Goal: Information Seeking & Learning: Learn about a topic

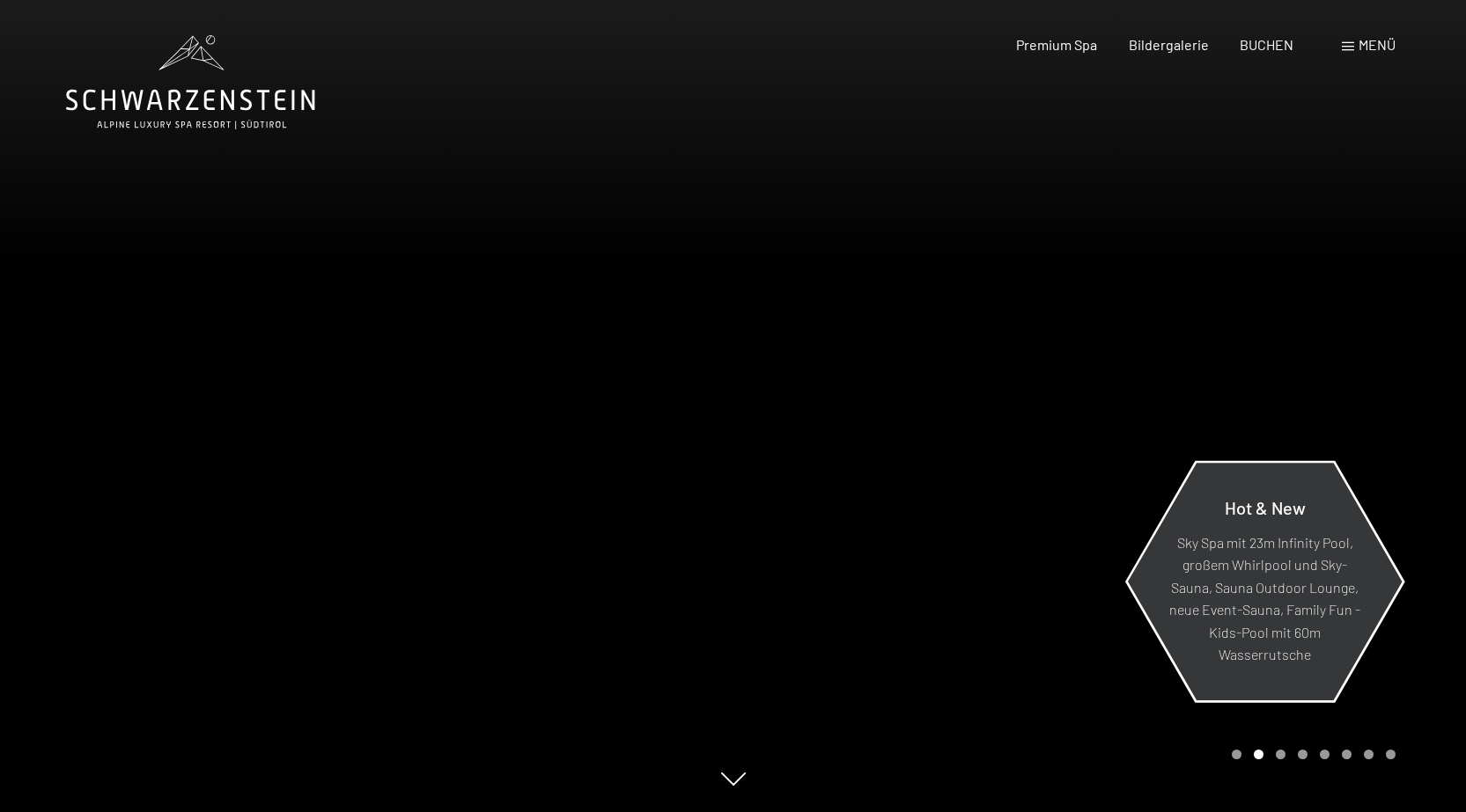
click at [1295, 559] on p "Sky Spa mit 23m Infinity Pool, großem Whirlpool und Sky-Sauna, Sauna Outdoor Lo…" at bounding box center [1265, 598] width 191 height 136
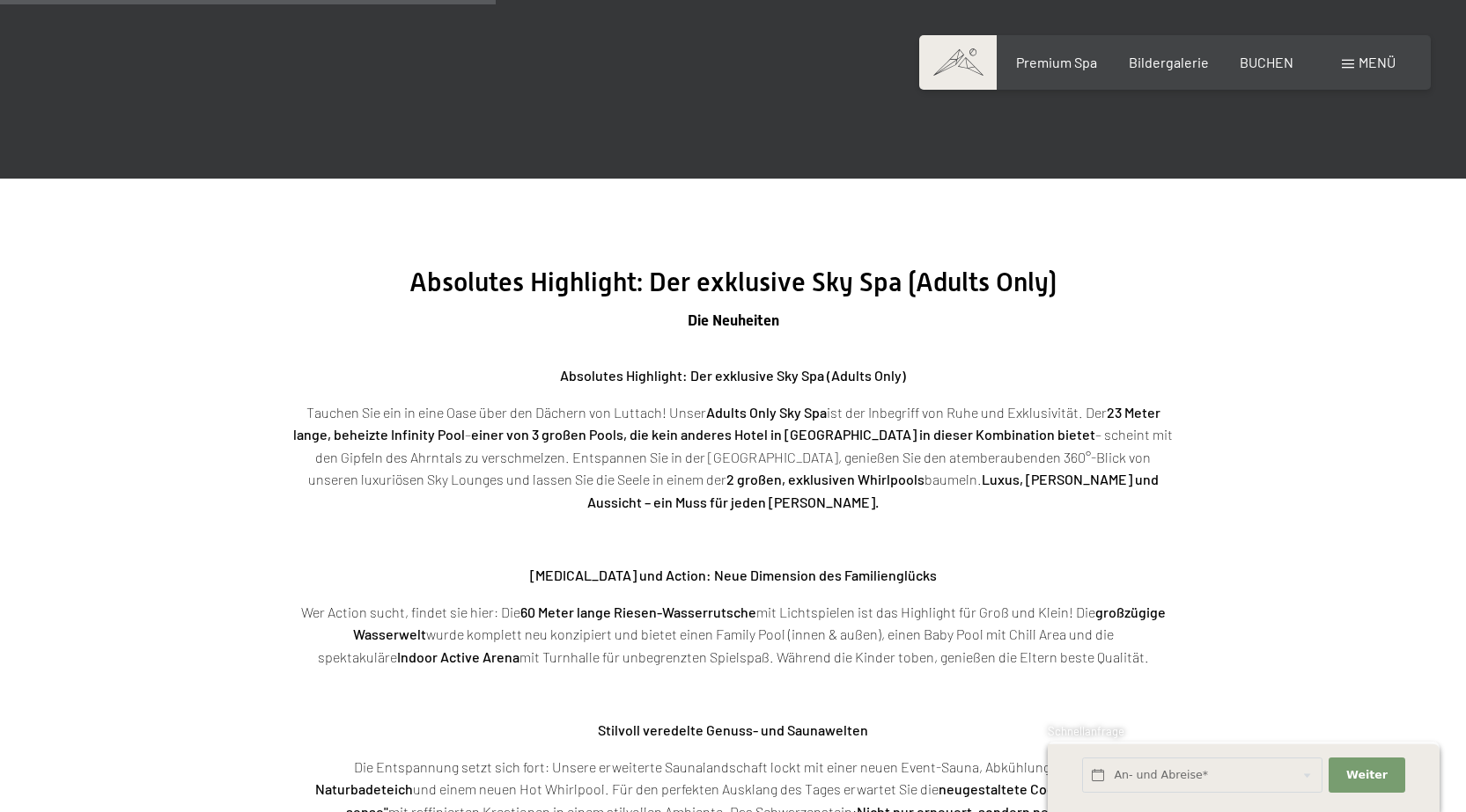
scroll to position [2641, 0]
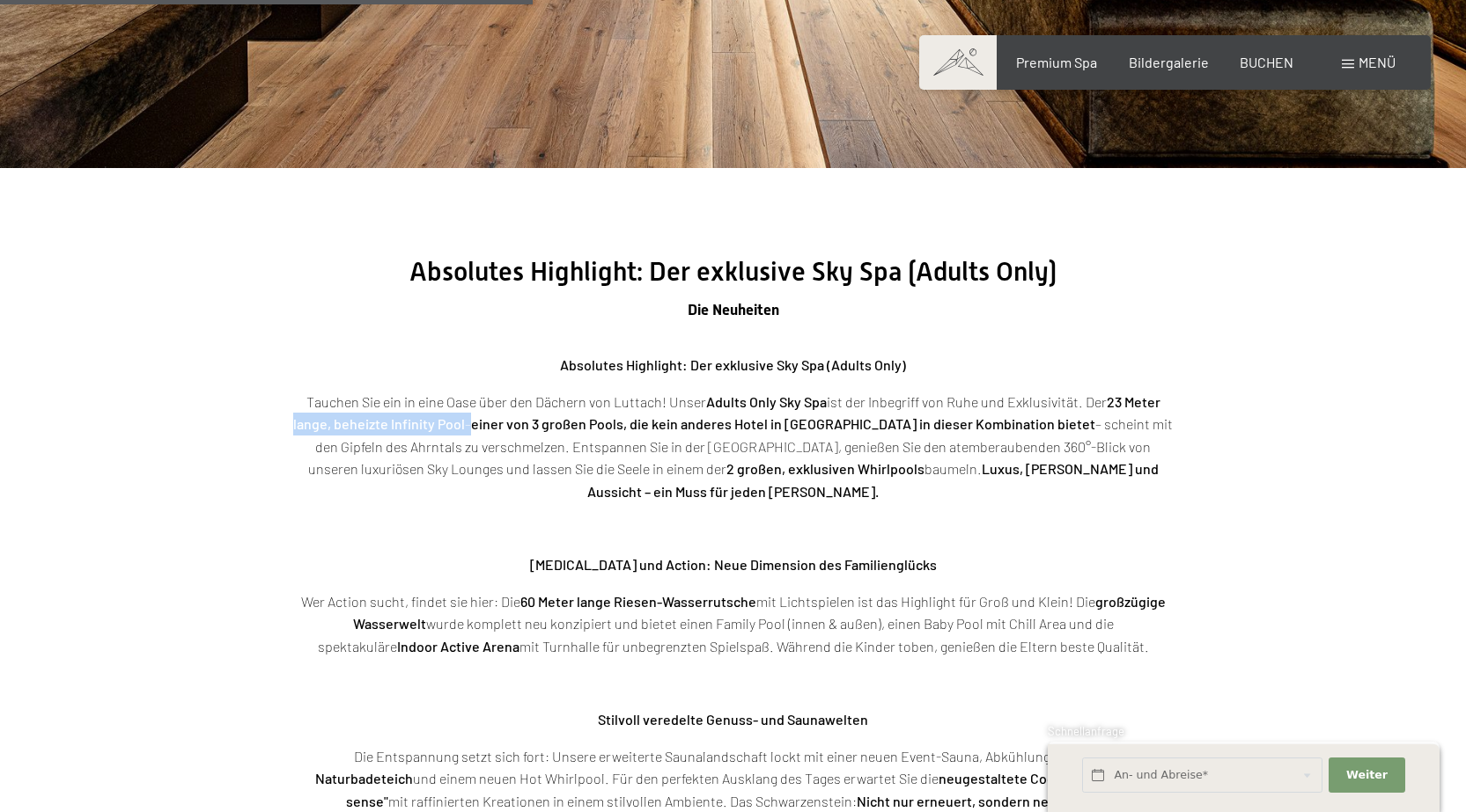
drag, startPoint x: 472, startPoint y: 420, endPoint x: 291, endPoint y: 422, distance: 181.0
click at [291, 422] on div "Absolutes Highlight: Der exklusive Sky Spa (Adults Only) Die Neuheiten Absolute…" at bounding box center [733, 534] width 1012 height 557
drag, startPoint x: 528, startPoint y: 426, endPoint x: 696, endPoint y: 427, distance: 168.0
click at [696, 427] on strong "einer von 3 großen Pools, die kein anderes Hotel in Südtirol in dieser Kombinat…" at bounding box center [783, 424] width 624 height 17
click at [738, 424] on strong "einer von 3 großen Pools, die kein anderes Hotel in Südtirol in dieser Kombinat…" at bounding box center [783, 424] width 624 height 17
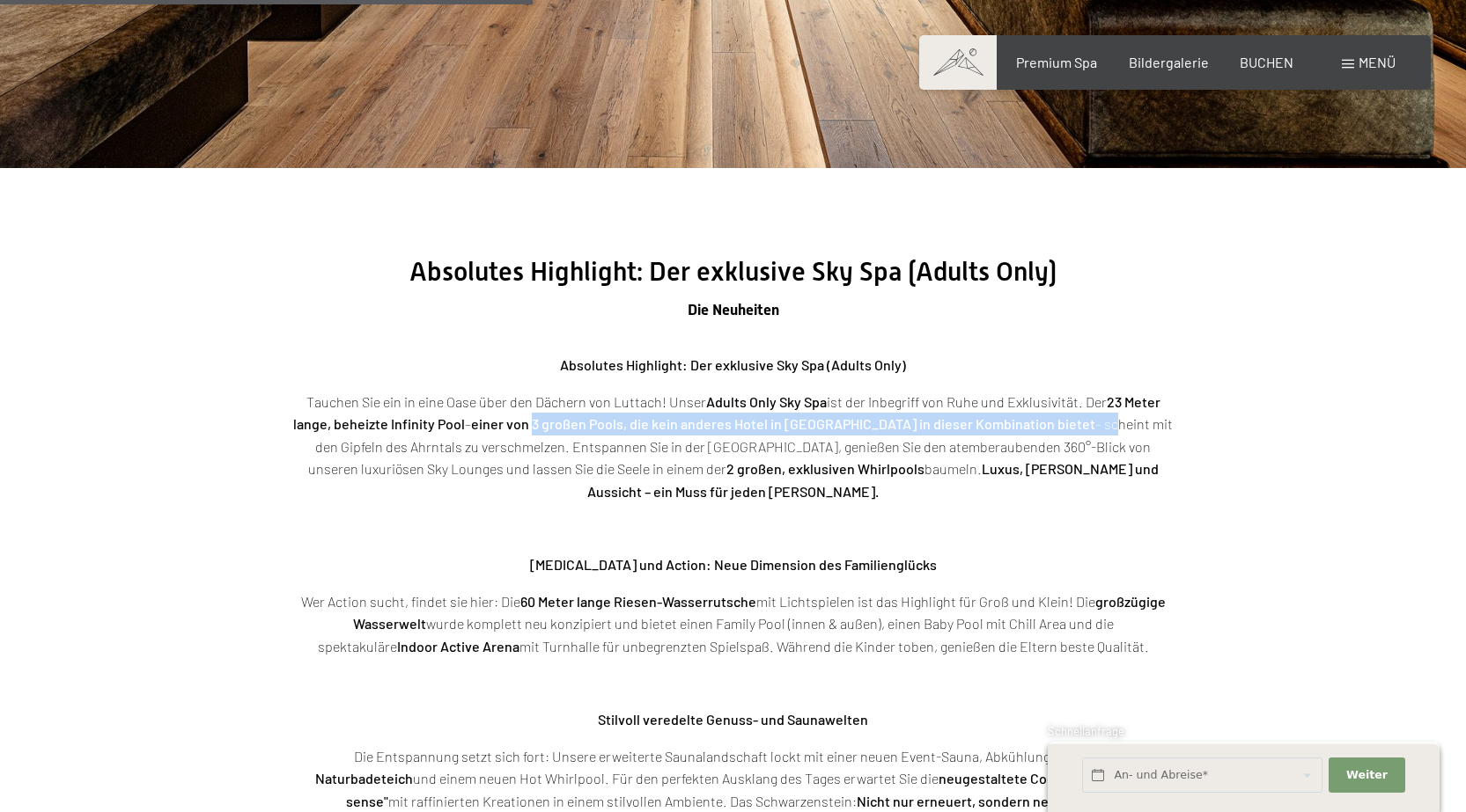
drag, startPoint x: 543, startPoint y: 426, endPoint x: 1030, endPoint y: 425, distance: 487.0
click at [1030, 425] on p "Tauchen Sie ein in eine Oase über den Dächern von Luttach! Unser Adults Only Sk…" at bounding box center [733, 446] width 880 height 112
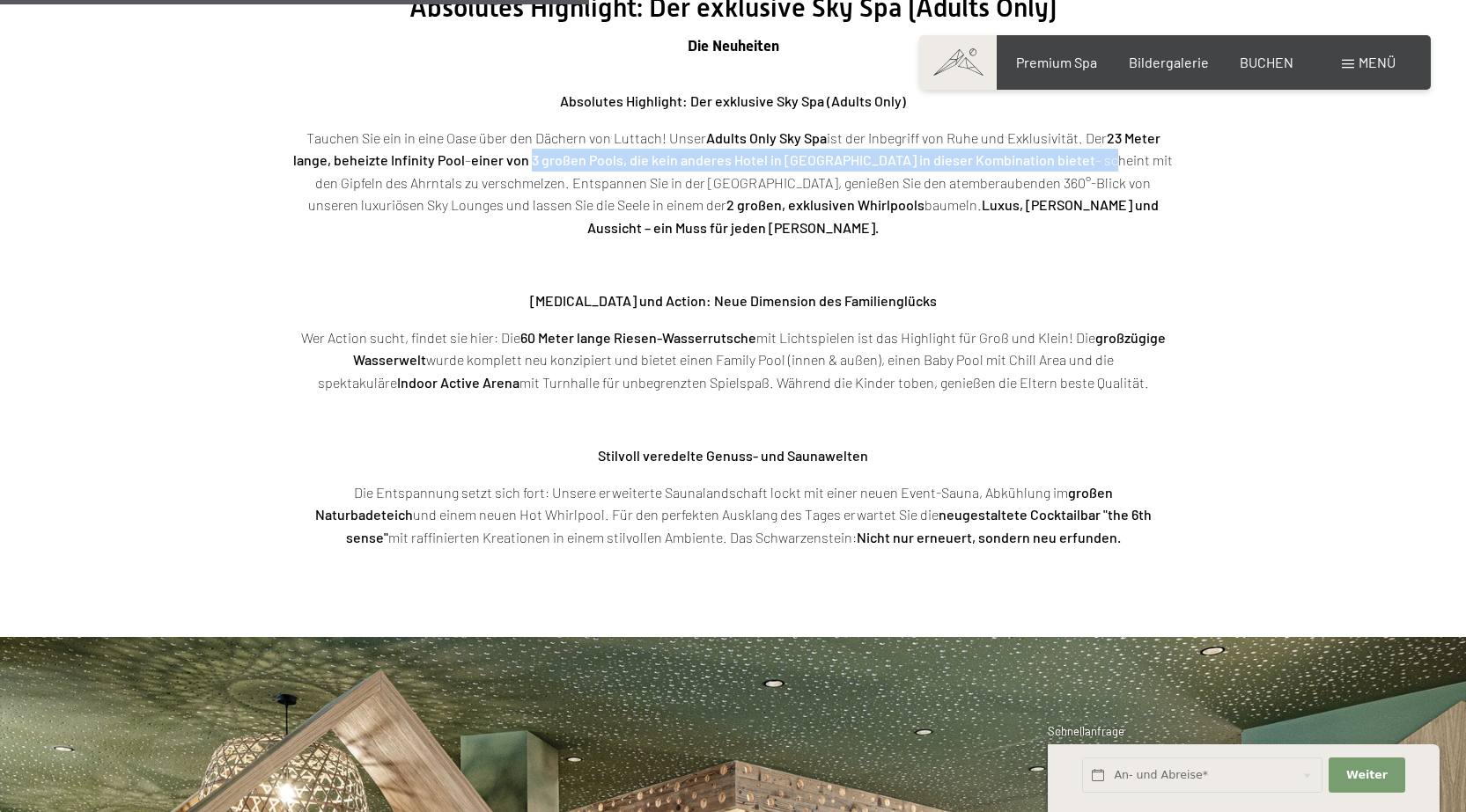
scroll to position [2992, 0]
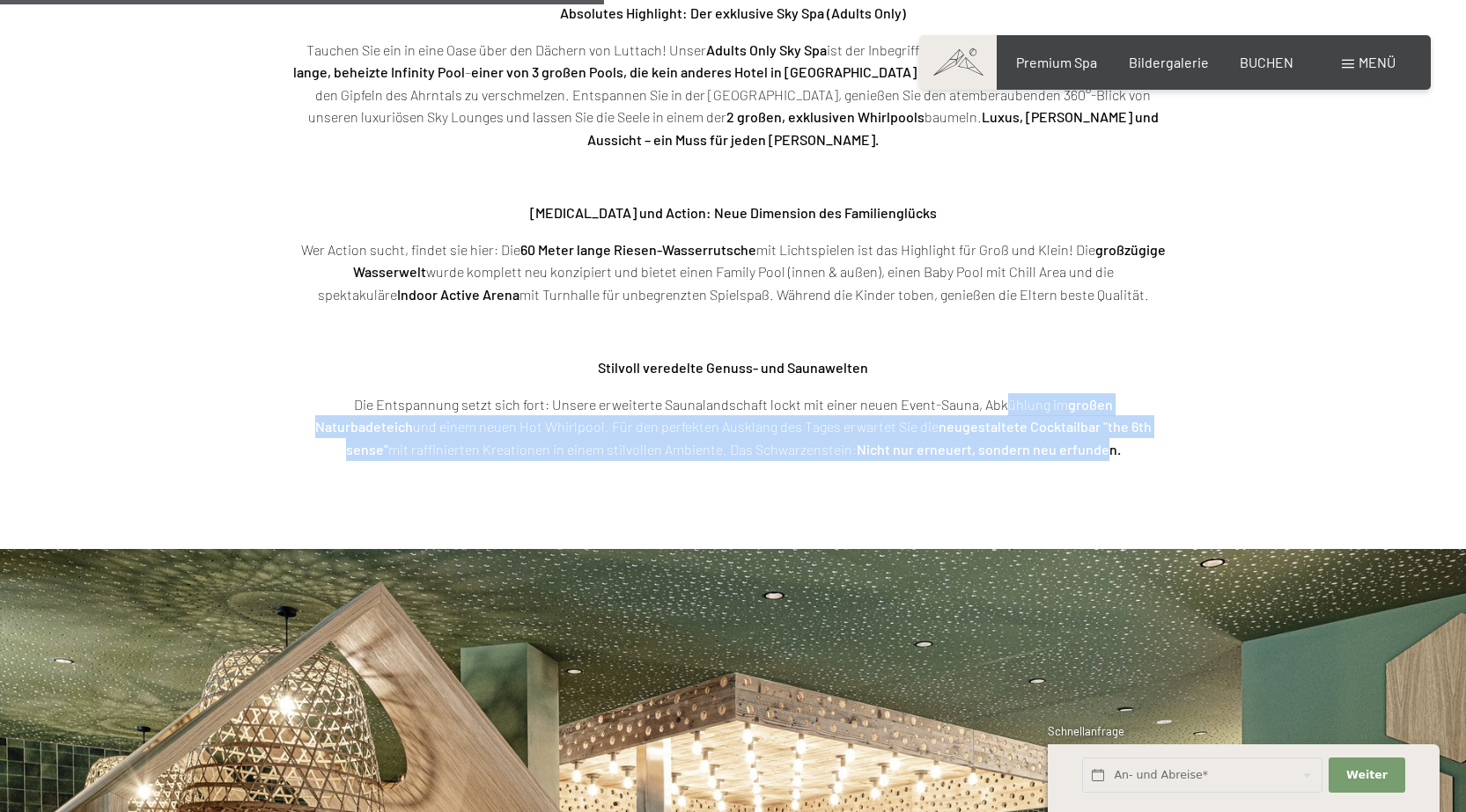
drag, startPoint x: 946, startPoint y: 386, endPoint x: 1040, endPoint y: 444, distance: 110.5
click at [1040, 444] on section "Absolutes Highlight: Der exklusive Sky Spa (Adults Only) Die Neuheiten Absolute…" at bounding box center [733, 183] width 1466 height 733
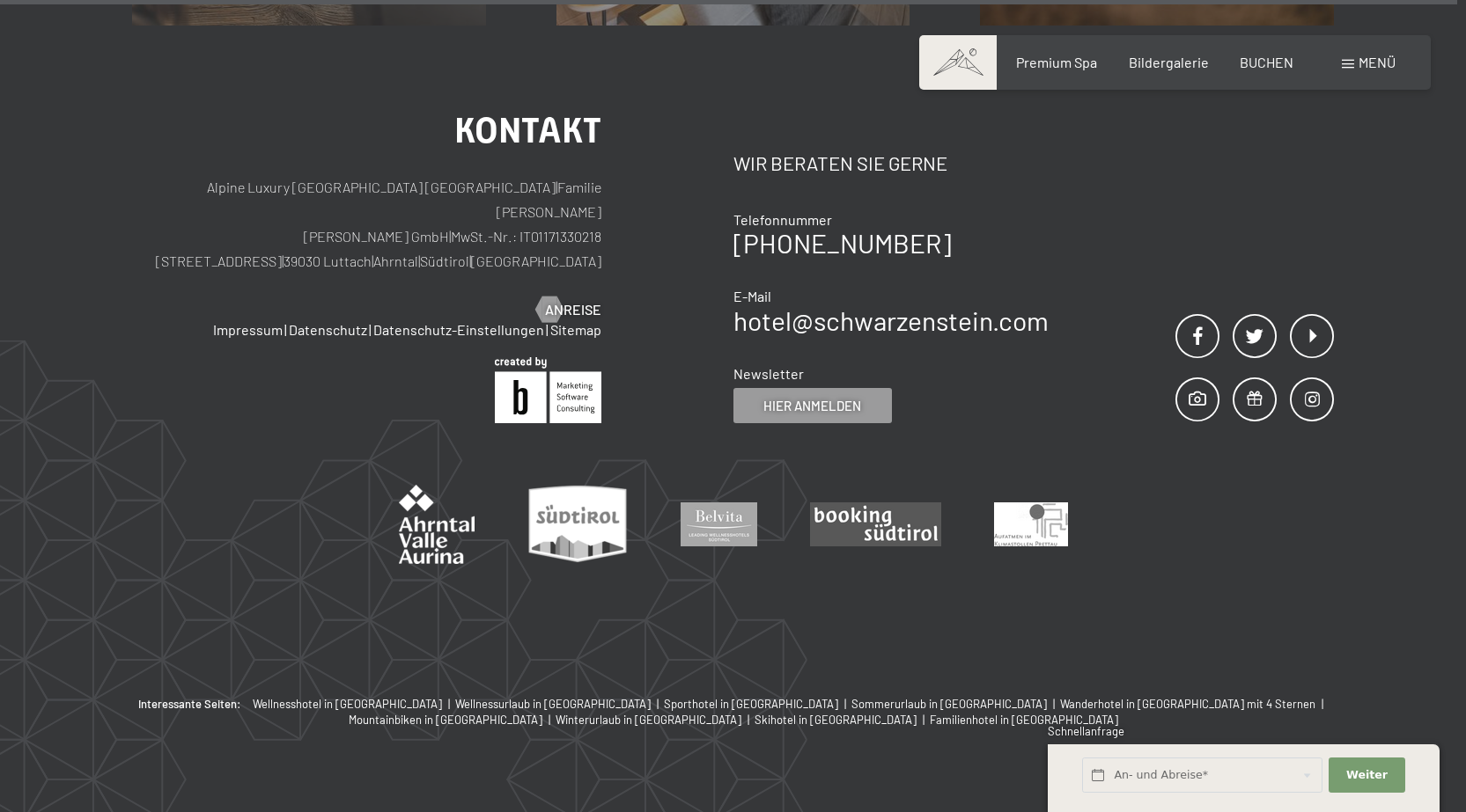
scroll to position [7253, 0]
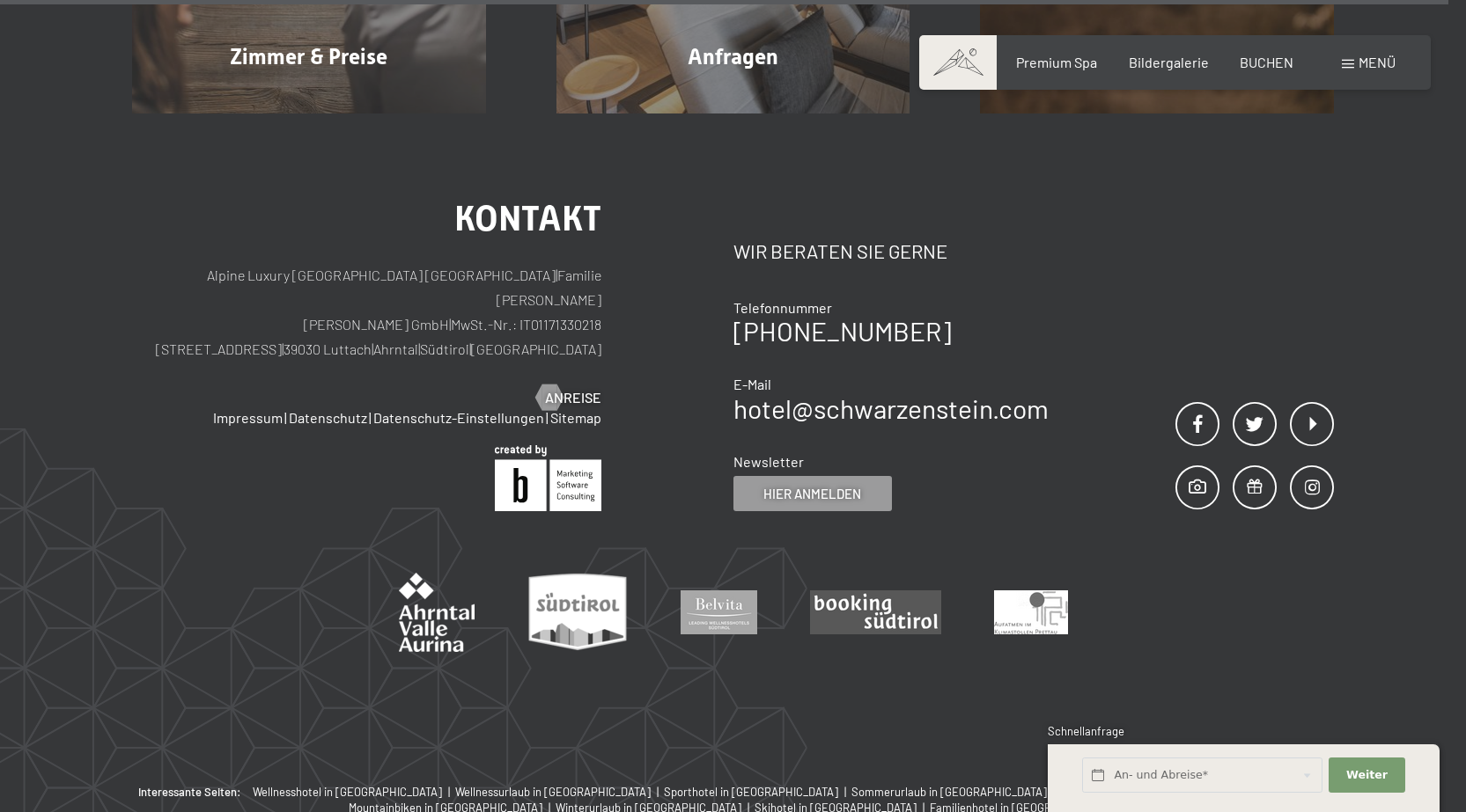
click at [1355, 71] on div "Menü" at bounding box center [1367, 62] width 54 height 20
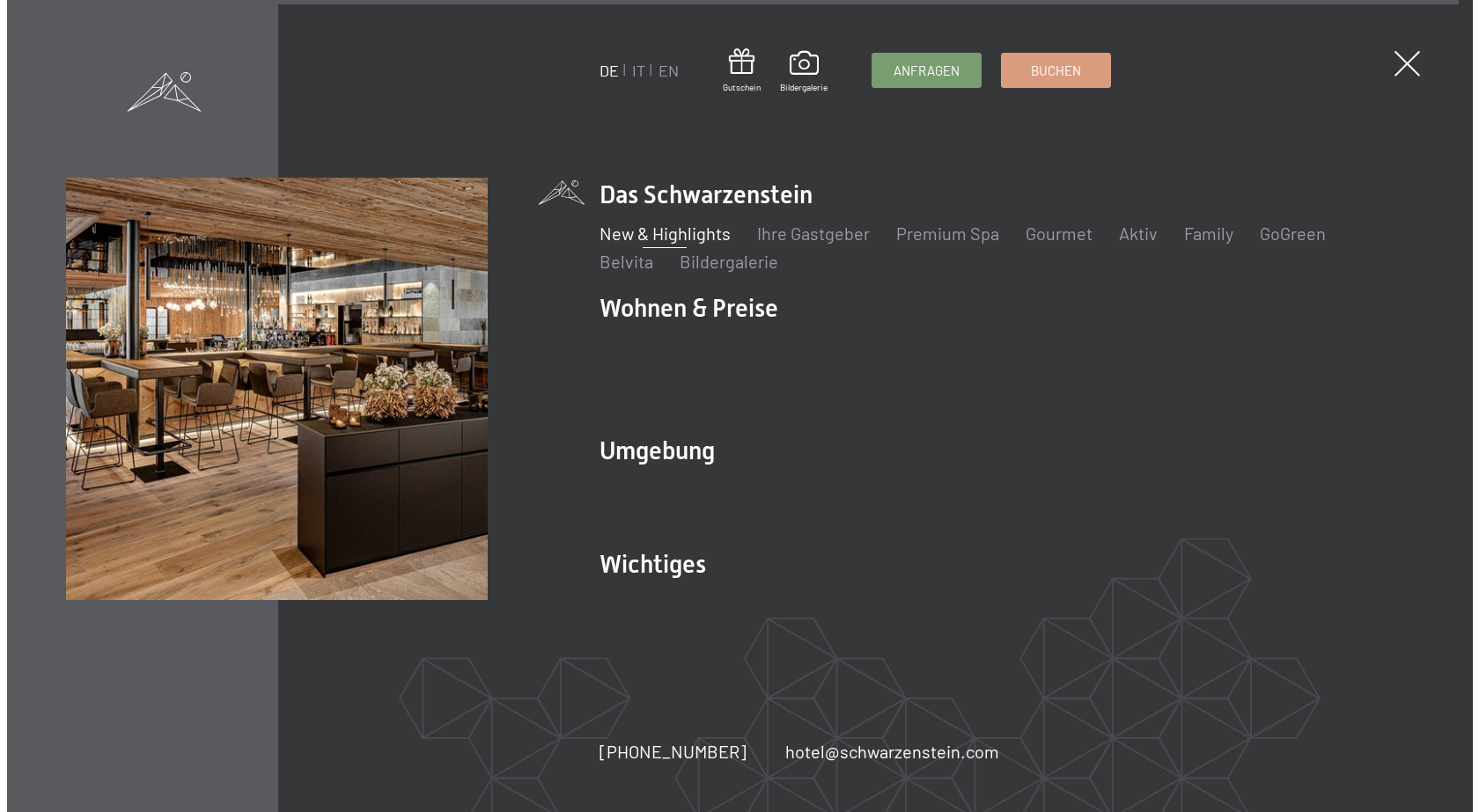
scroll to position [7290, 0]
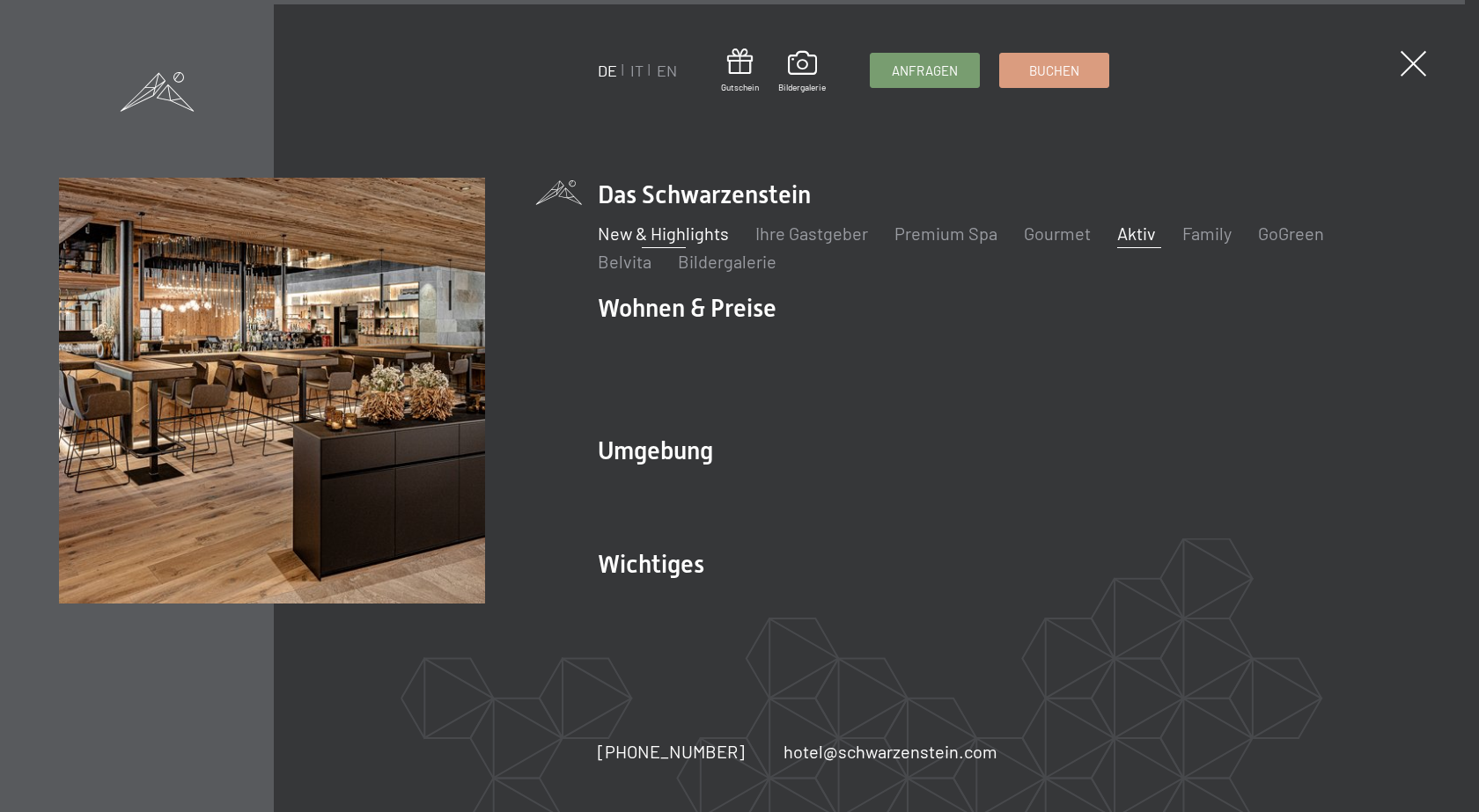
click at [1120, 244] on link "Aktiv" at bounding box center [1137, 233] width 39 height 21
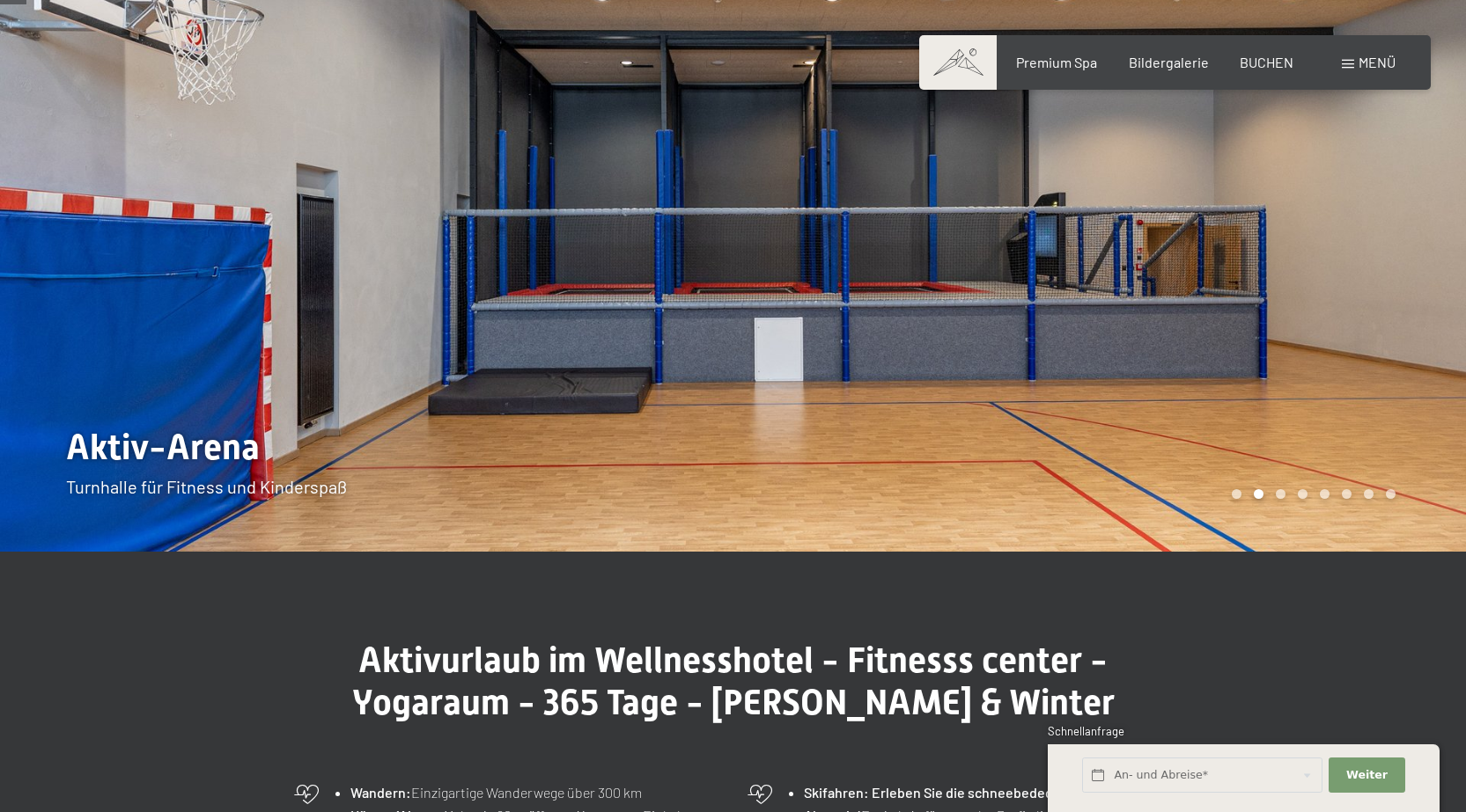
scroll to position [88, 0]
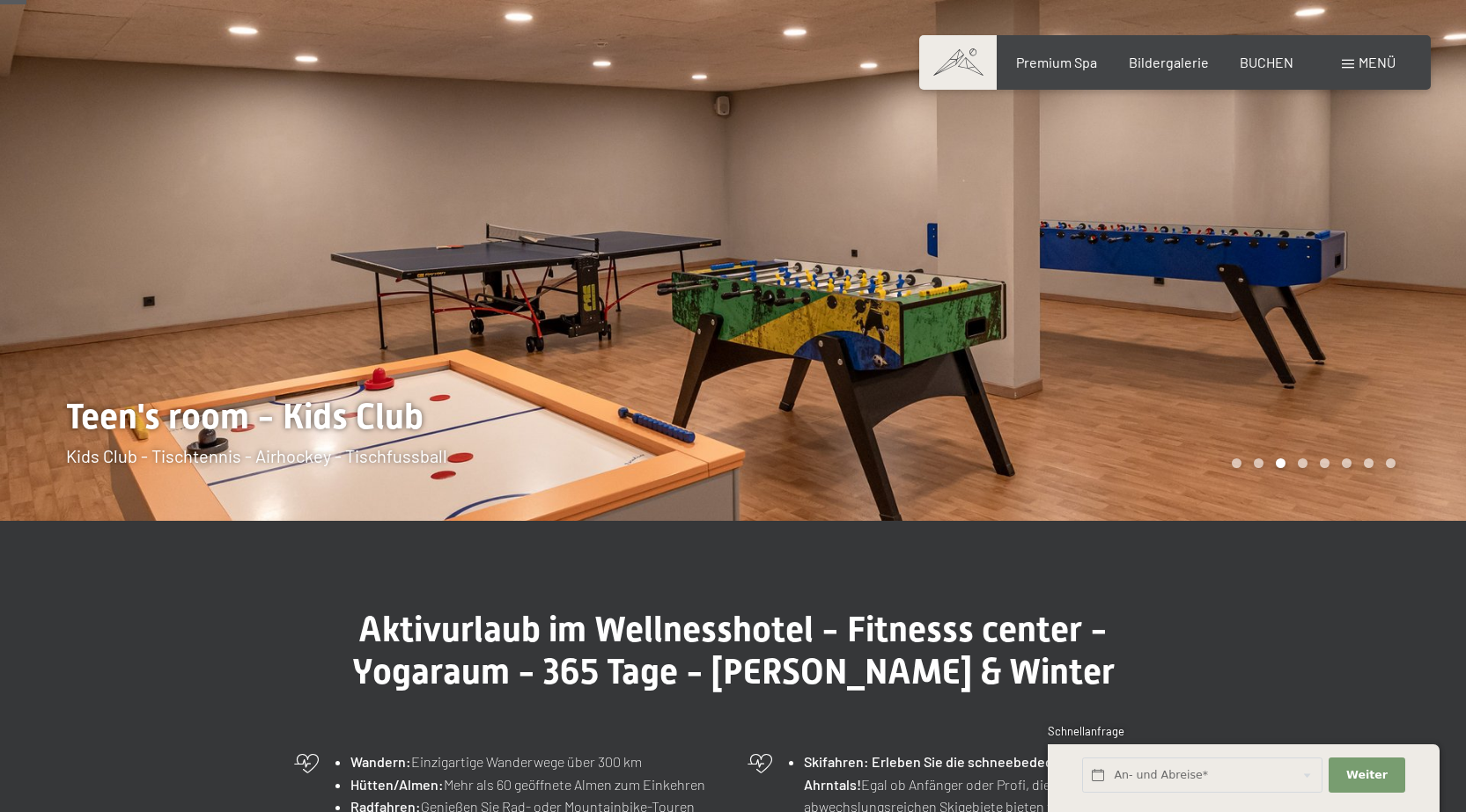
click at [1301, 461] on div "Carousel Page 4" at bounding box center [1302, 464] width 10 height 10
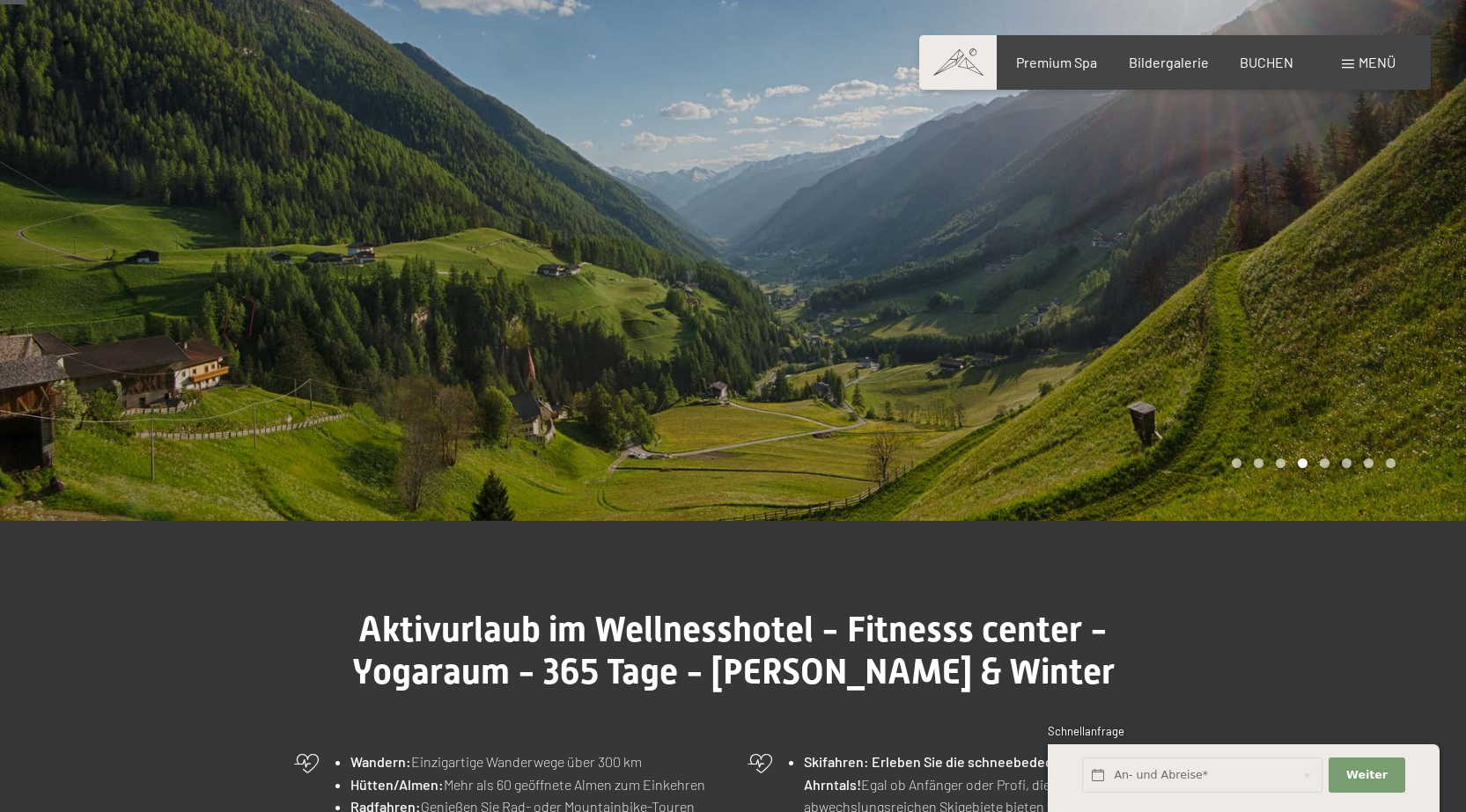
click at [1313, 423] on div at bounding box center [1099, 217] width 733 height 609
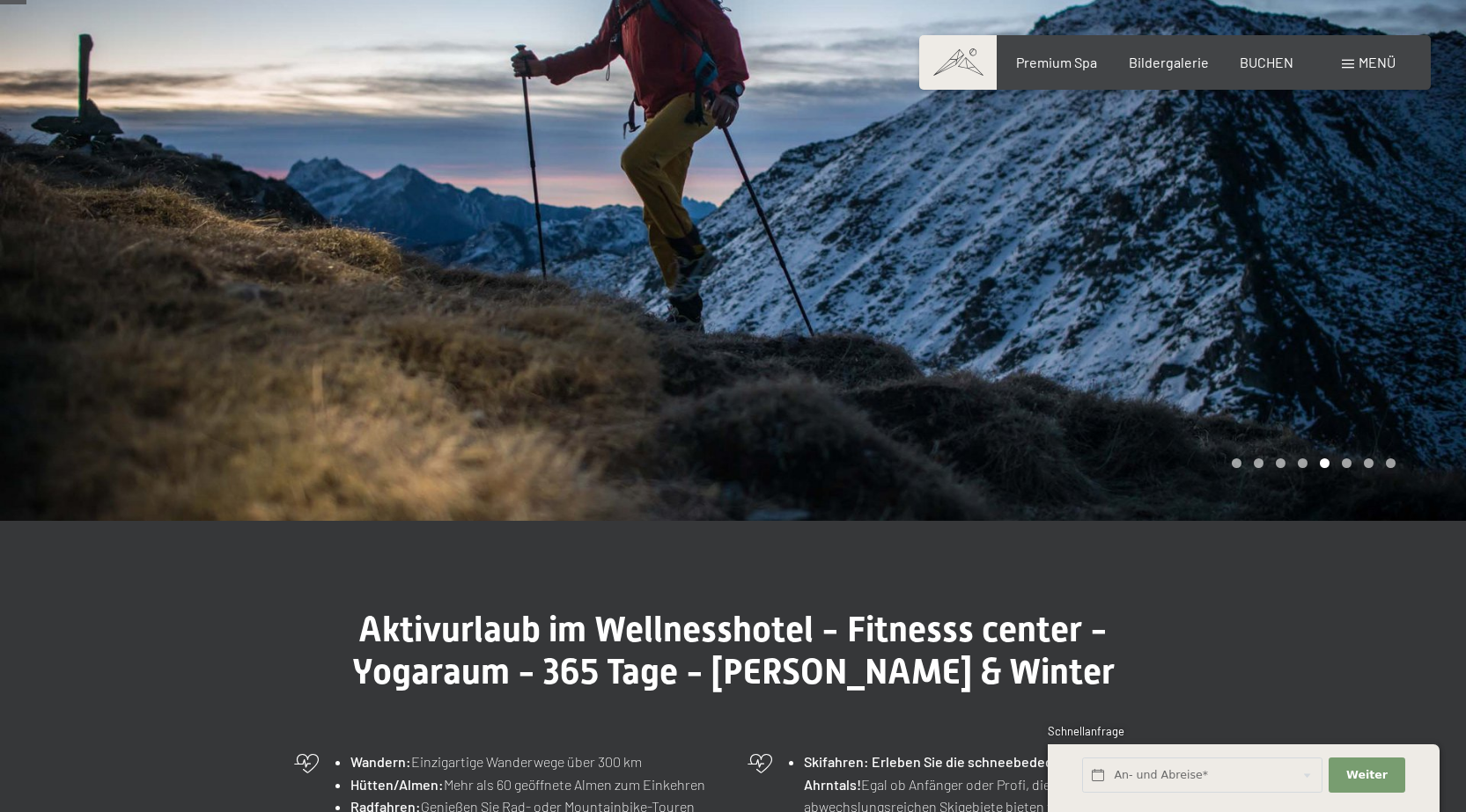
click at [1296, 330] on div at bounding box center [1099, 217] width 733 height 609
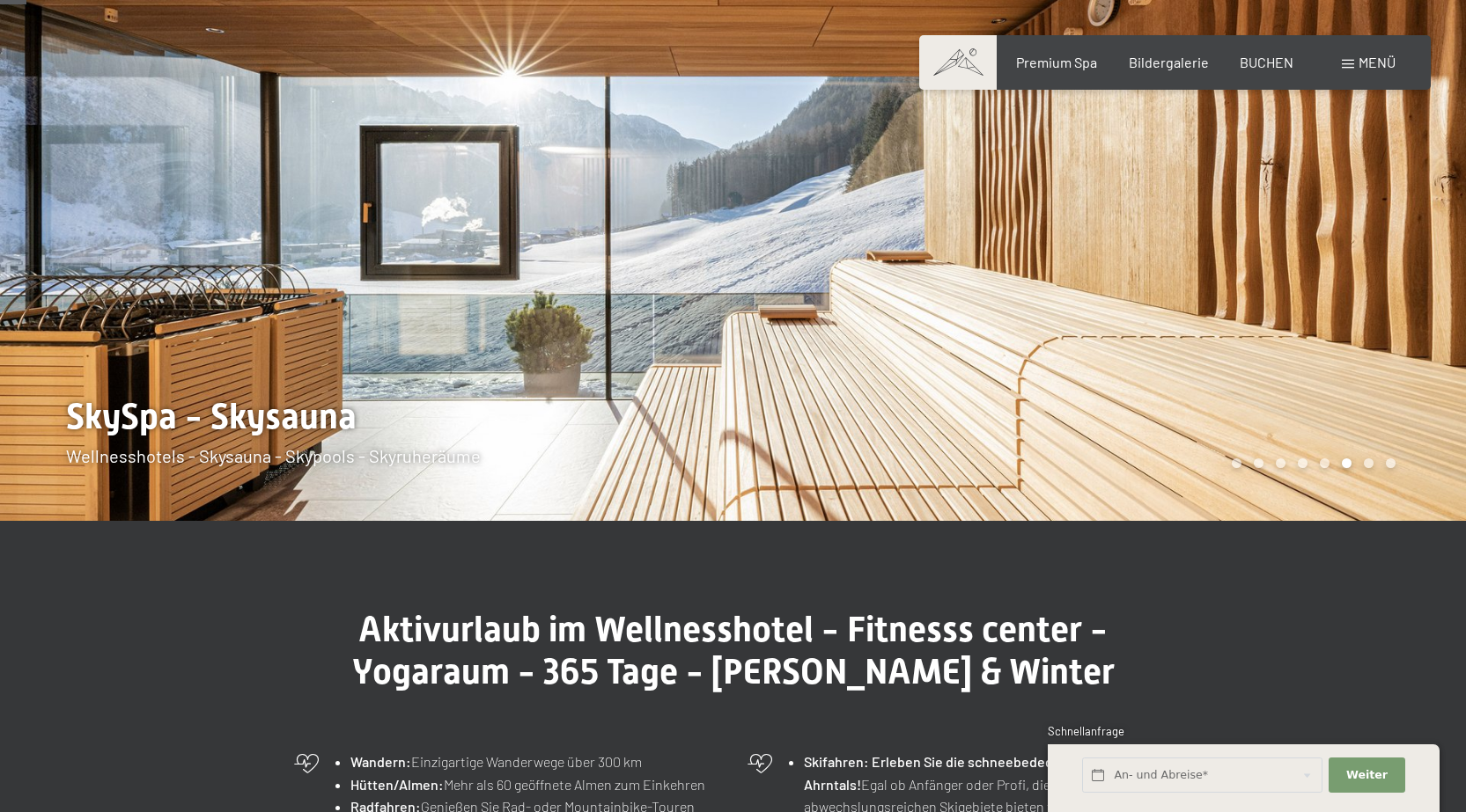
click at [1296, 330] on div at bounding box center [1099, 217] width 733 height 609
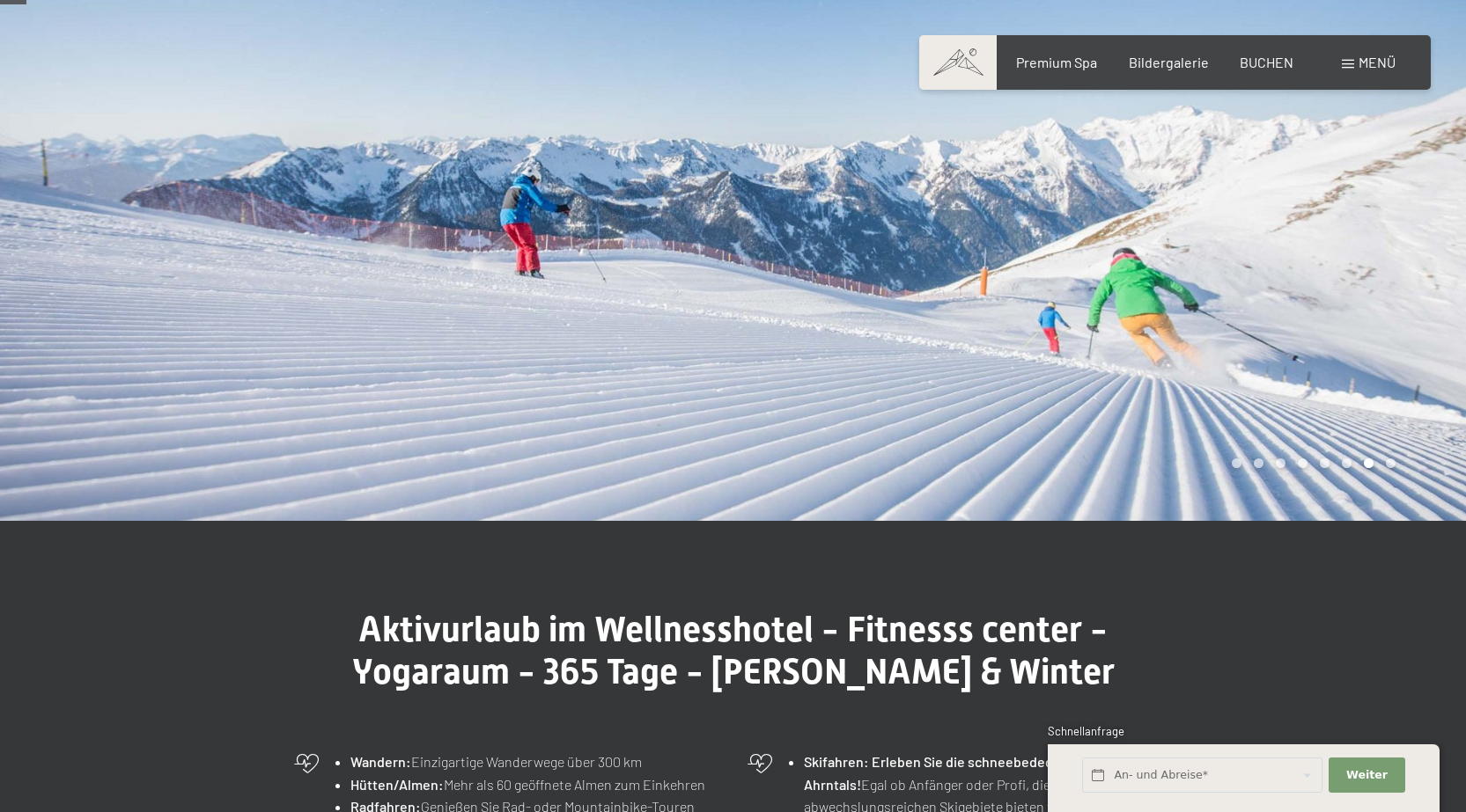
click at [1296, 330] on div at bounding box center [1099, 217] width 733 height 609
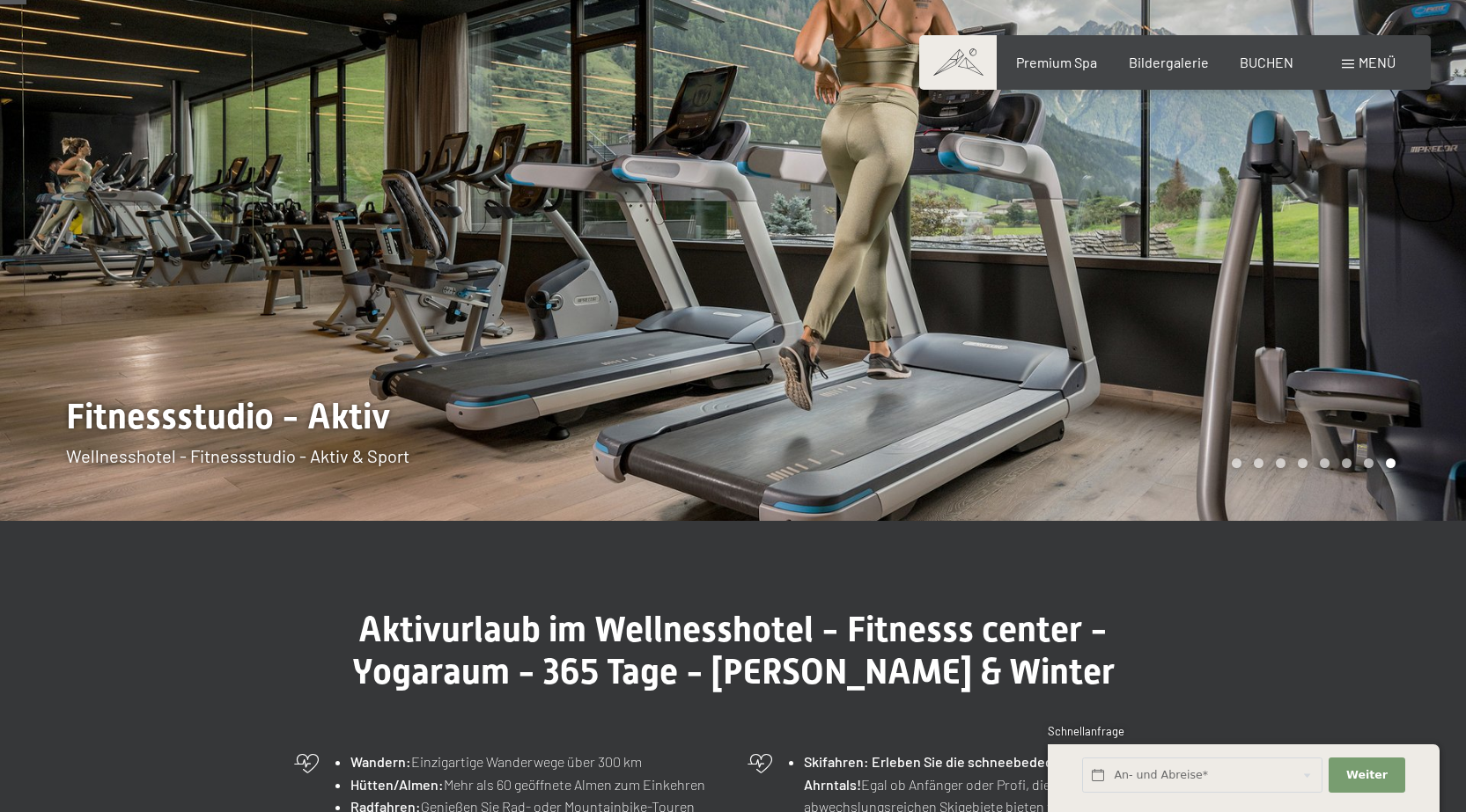
click at [1292, 329] on div at bounding box center [1099, 217] width 733 height 609
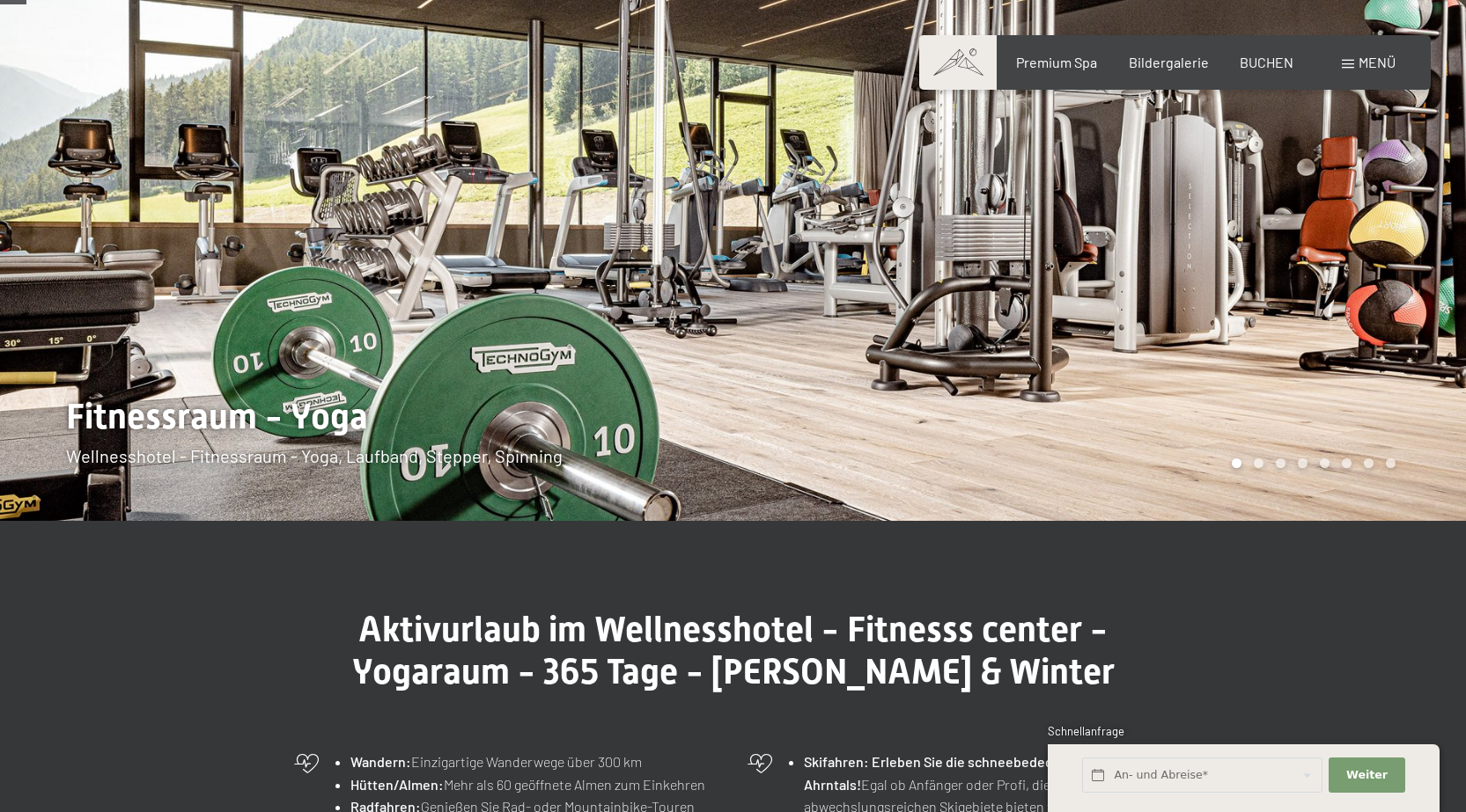
click at [1292, 329] on div at bounding box center [1099, 217] width 733 height 609
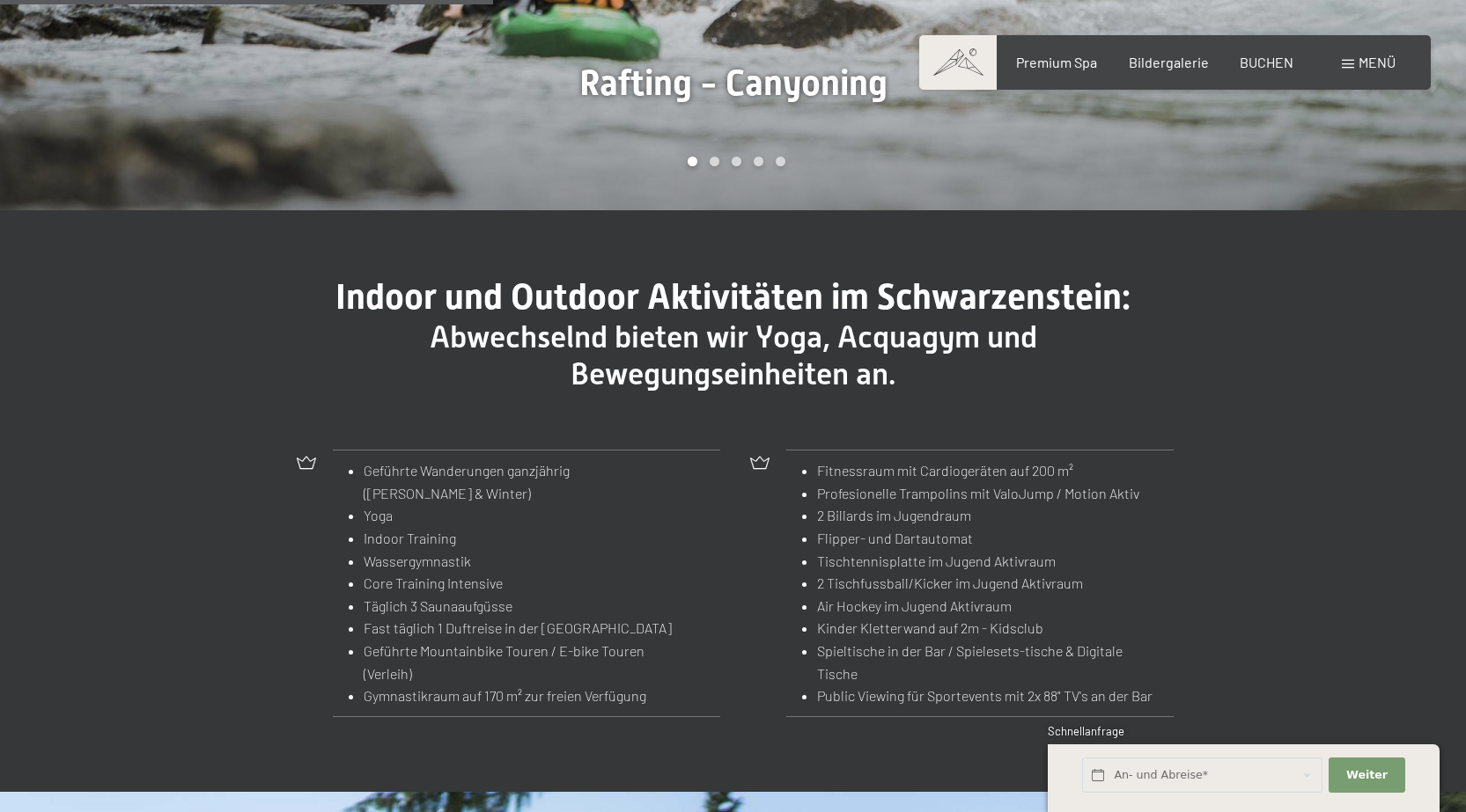
scroll to position [1761, 0]
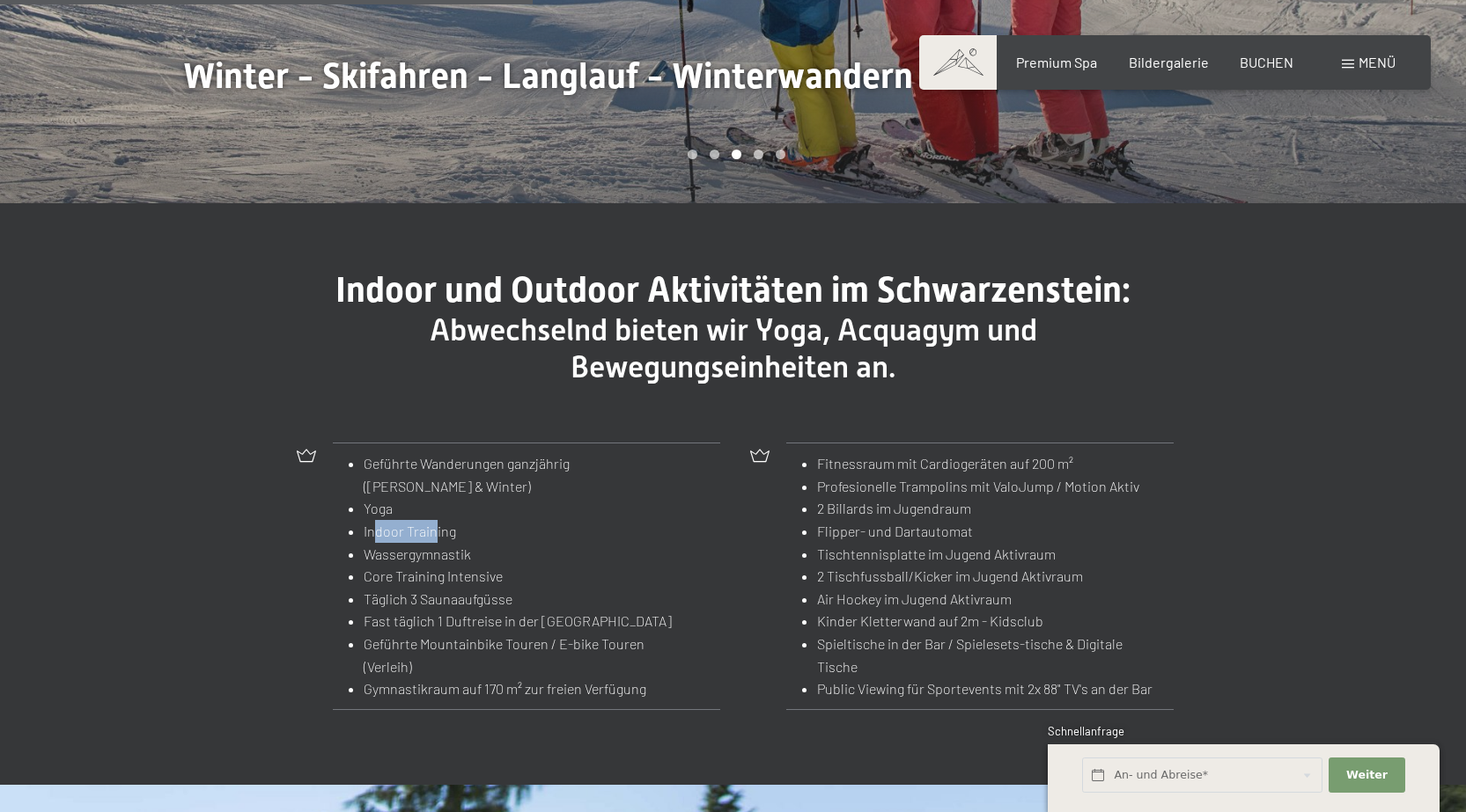
drag, startPoint x: 423, startPoint y: 507, endPoint x: 376, endPoint y: 499, distance: 47.7
click at [376, 520] on li "Indoor Training" at bounding box center [519, 531] width 313 height 22
drag, startPoint x: 387, startPoint y: 537, endPoint x: 467, endPoint y: 542, distance: 80.2
click at [467, 543] on li "Wassergymnastik" at bounding box center [519, 553] width 313 height 22
drag, startPoint x: 454, startPoint y: 559, endPoint x: 372, endPoint y: 559, distance: 82.0
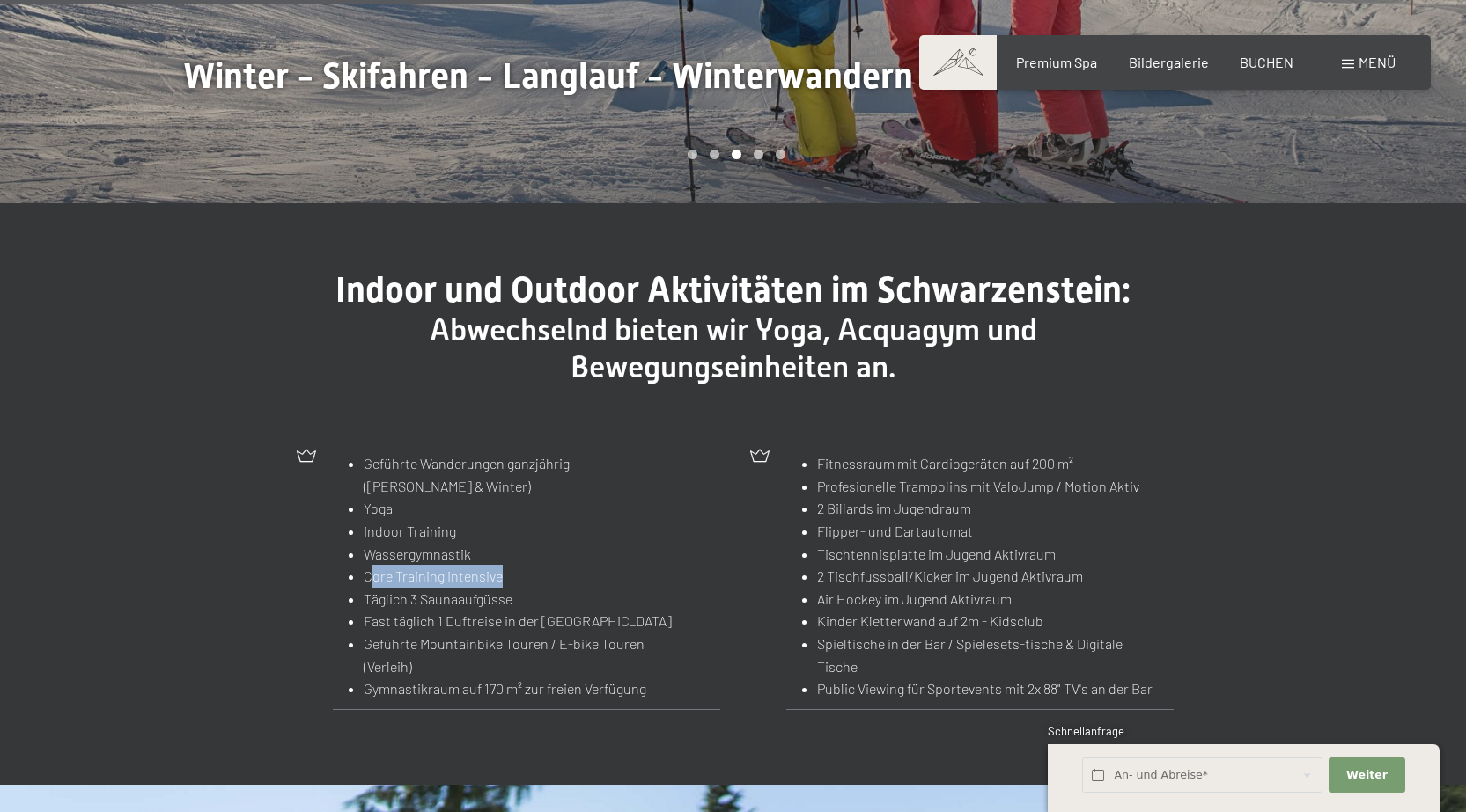
click at [372, 565] on li "Core Training Intensive" at bounding box center [519, 576] width 313 height 22
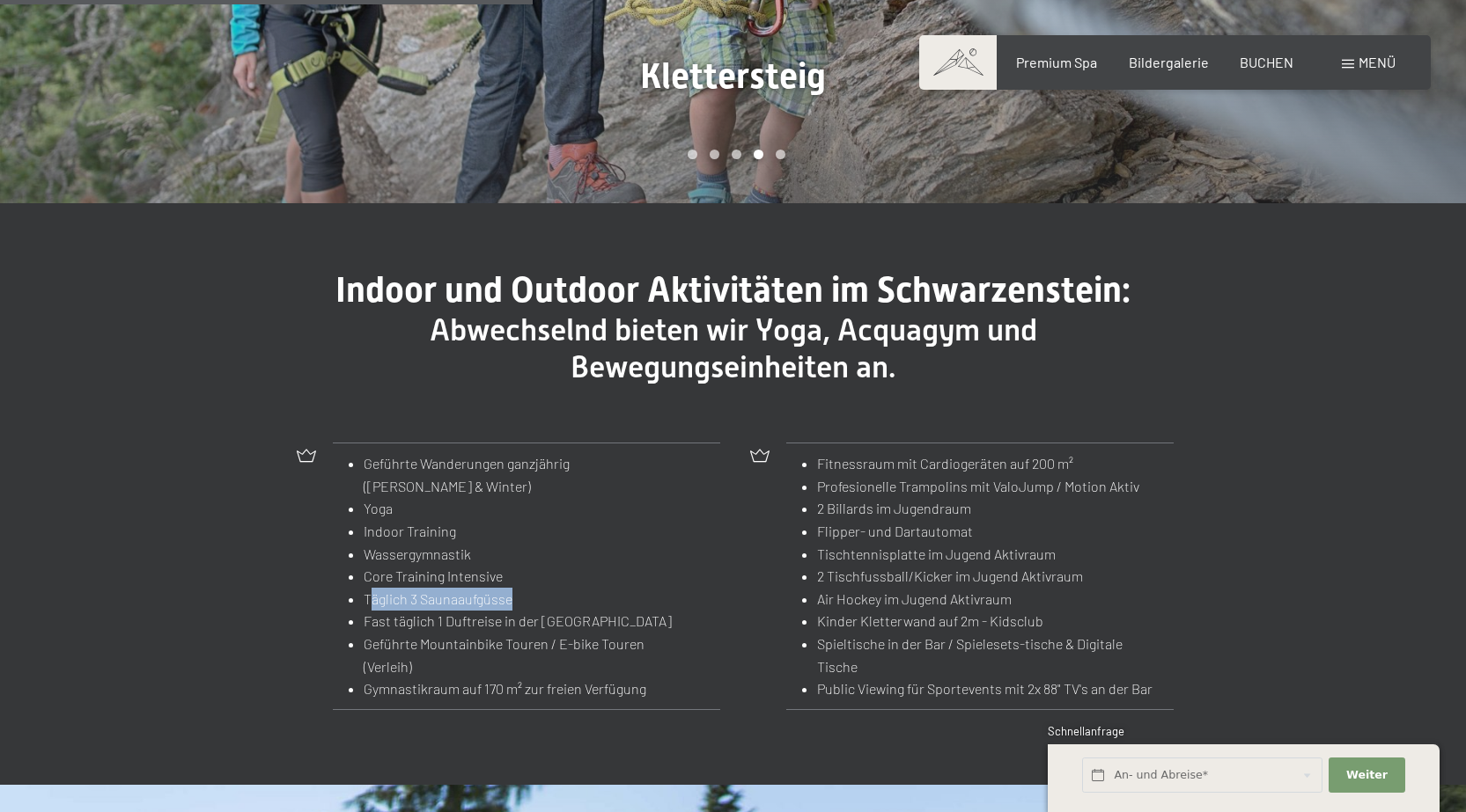
drag, startPoint x: 373, startPoint y: 571, endPoint x: 518, endPoint y: 580, distance: 145.3
click at [518, 588] on li "Täglich 3 Saunaaufgüsse" at bounding box center [519, 598] width 313 height 22
drag, startPoint x: 405, startPoint y: 605, endPoint x: 616, endPoint y: 601, distance: 211.0
click at [616, 610] on li "Fast täglich 1 Duftreise in der [GEOGRAPHIC_DATA]" at bounding box center [519, 621] width 313 height 22
click at [395, 610] on li "Fast täglich 1 Duftreise in der [GEOGRAPHIC_DATA]" at bounding box center [519, 621] width 313 height 22
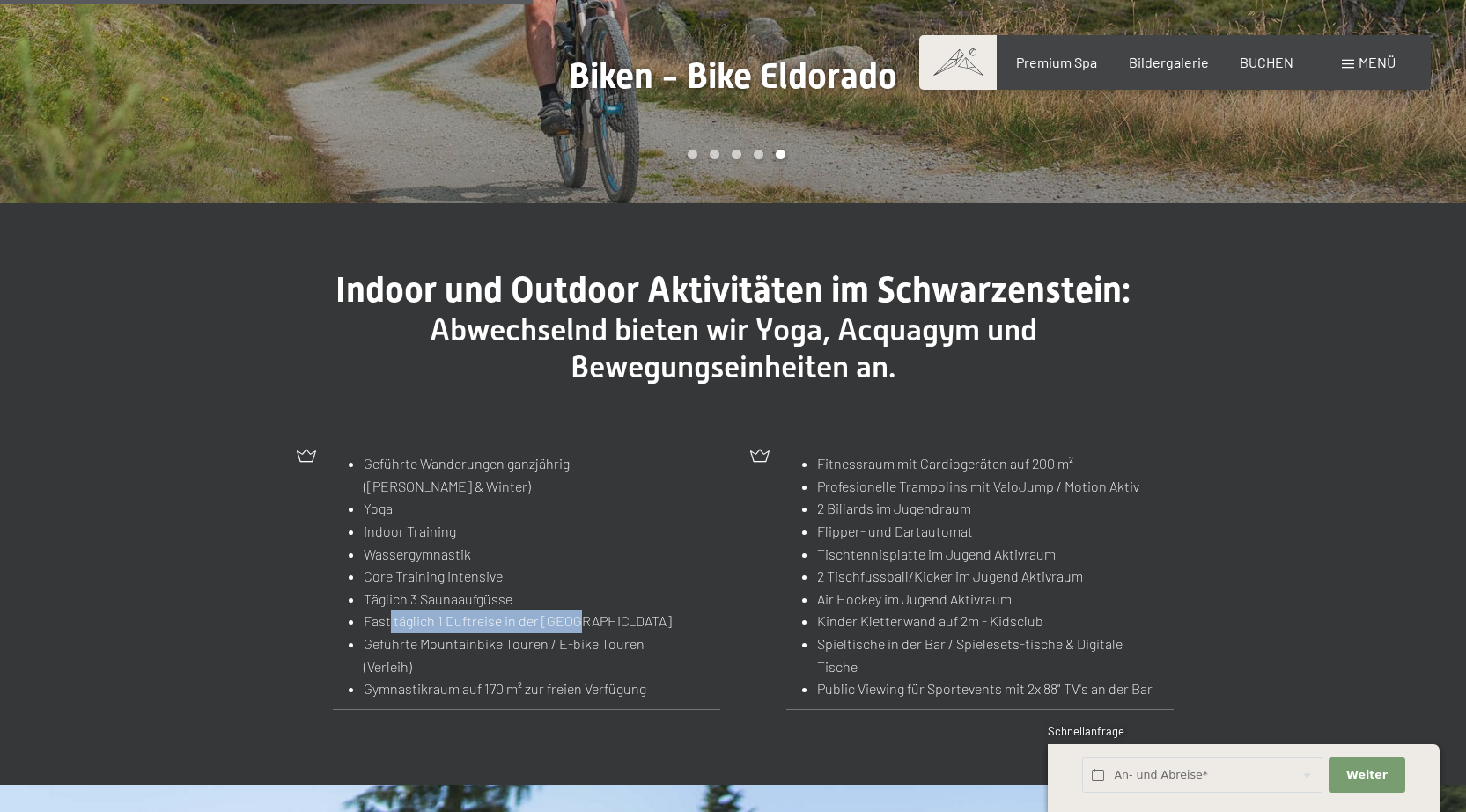
drag, startPoint x: 390, startPoint y: 596, endPoint x: 594, endPoint y: 602, distance: 204.1
click at [594, 610] on li "Fast täglich 1 Duftreise in der [GEOGRAPHIC_DATA]" at bounding box center [519, 621] width 313 height 22
click at [485, 610] on li "Fast täglich 1 Duftreise in der [GEOGRAPHIC_DATA]" at bounding box center [519, 621] width 313 height 22
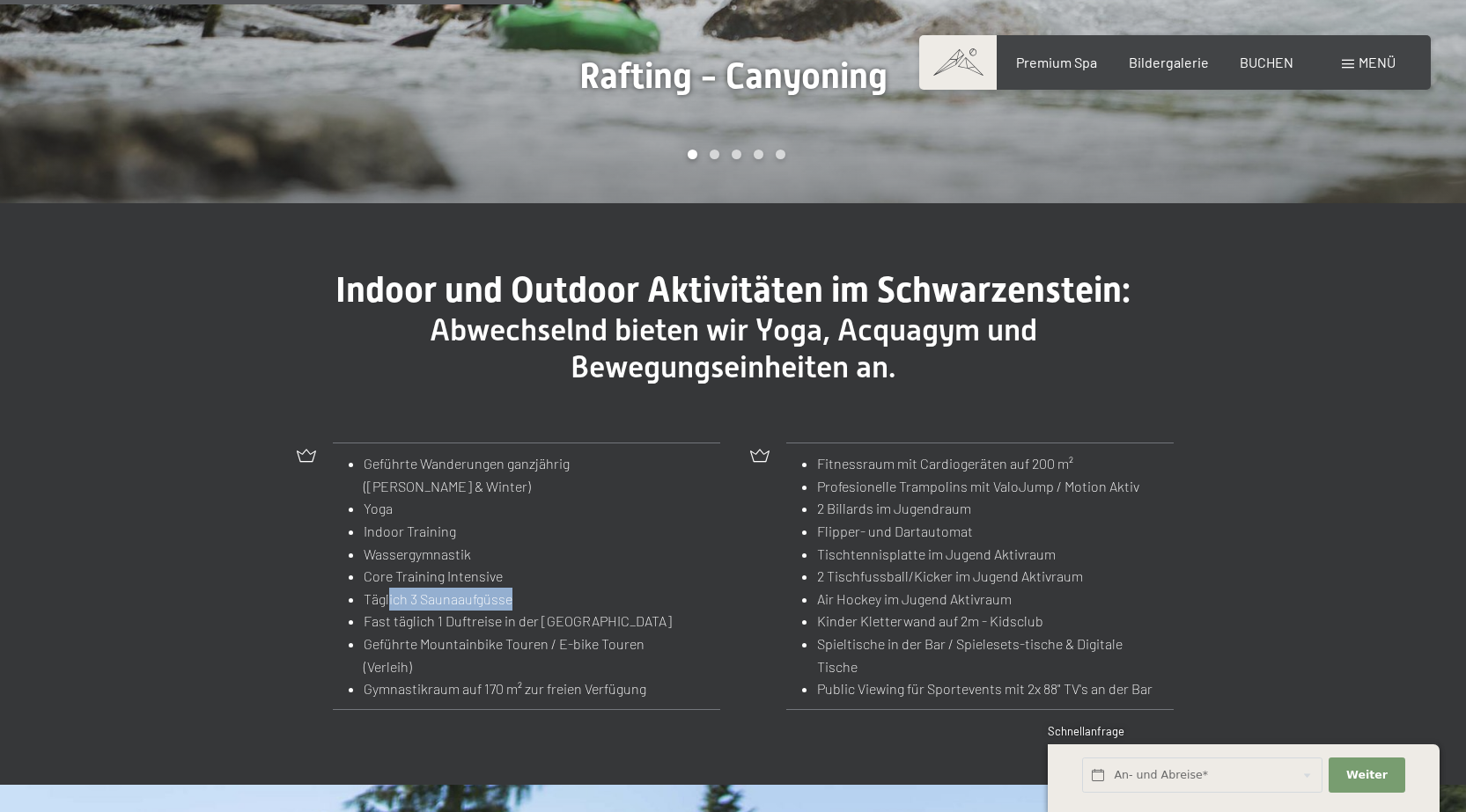
drag, startPoint x: 390, startPoint y: 573, endPoint x: 541, endPoint y: 585, distance: 151.5
click at [541, 588] on li "Täglich 3 Saunaaufgüsse" at bounding box center [519, 598] width 313 height 22
click at [552, 610] on li "Fast täglich 1 Duftreise in der [GEOGRAPHIC_DATA]" at bounding box center [519, 621] width 313 height 22
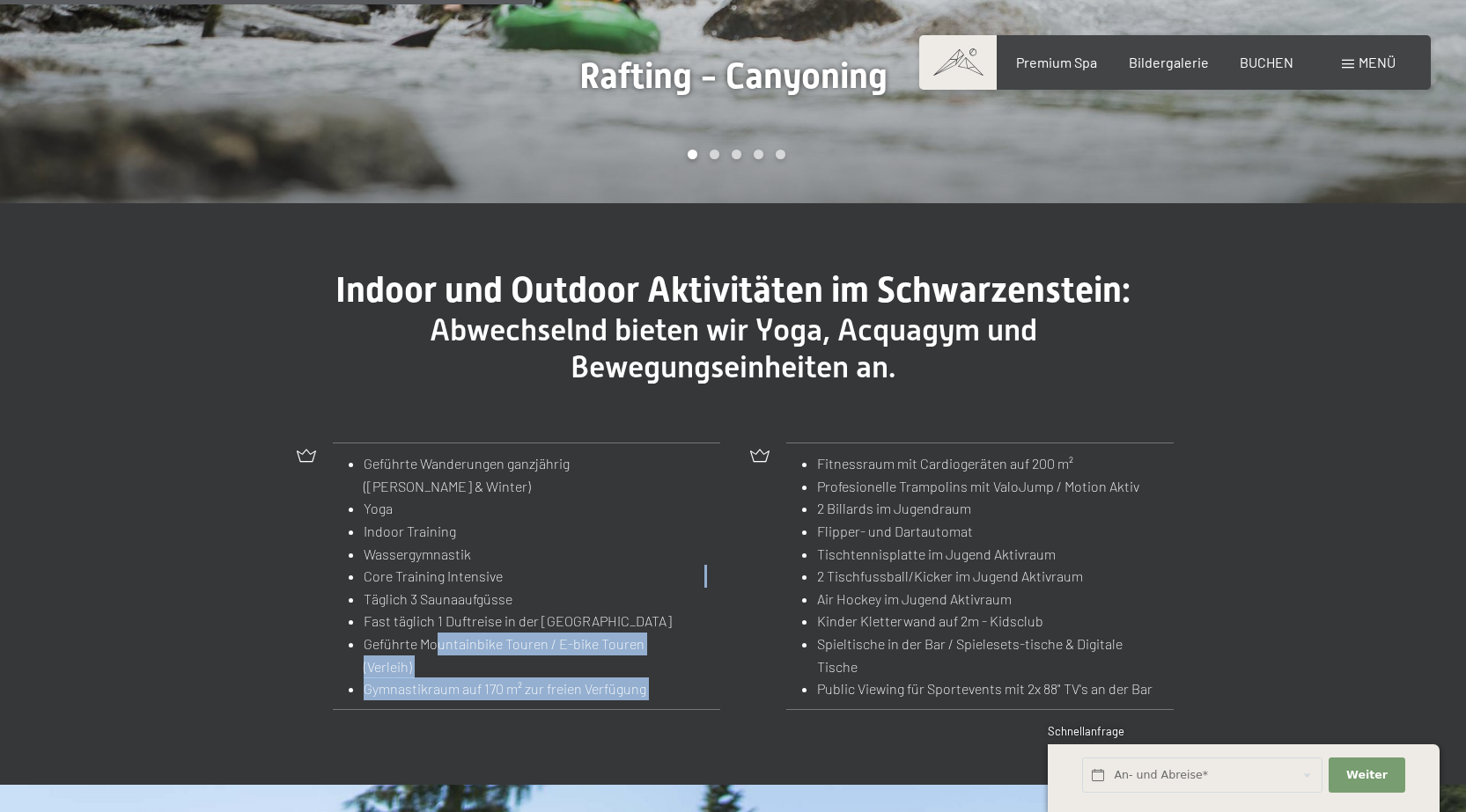
drag, startPoint x: 478, startPoint y: 629, endPoint x: 852, endPoint y: 695, distance: 379.8
click at [783, 686] on div "Geführte Wanderungen ganzjährig ([PERSON_NAME] & Winter) Yoga Indoor Training W…" at bounding box center [733, 577] width 898 height 285
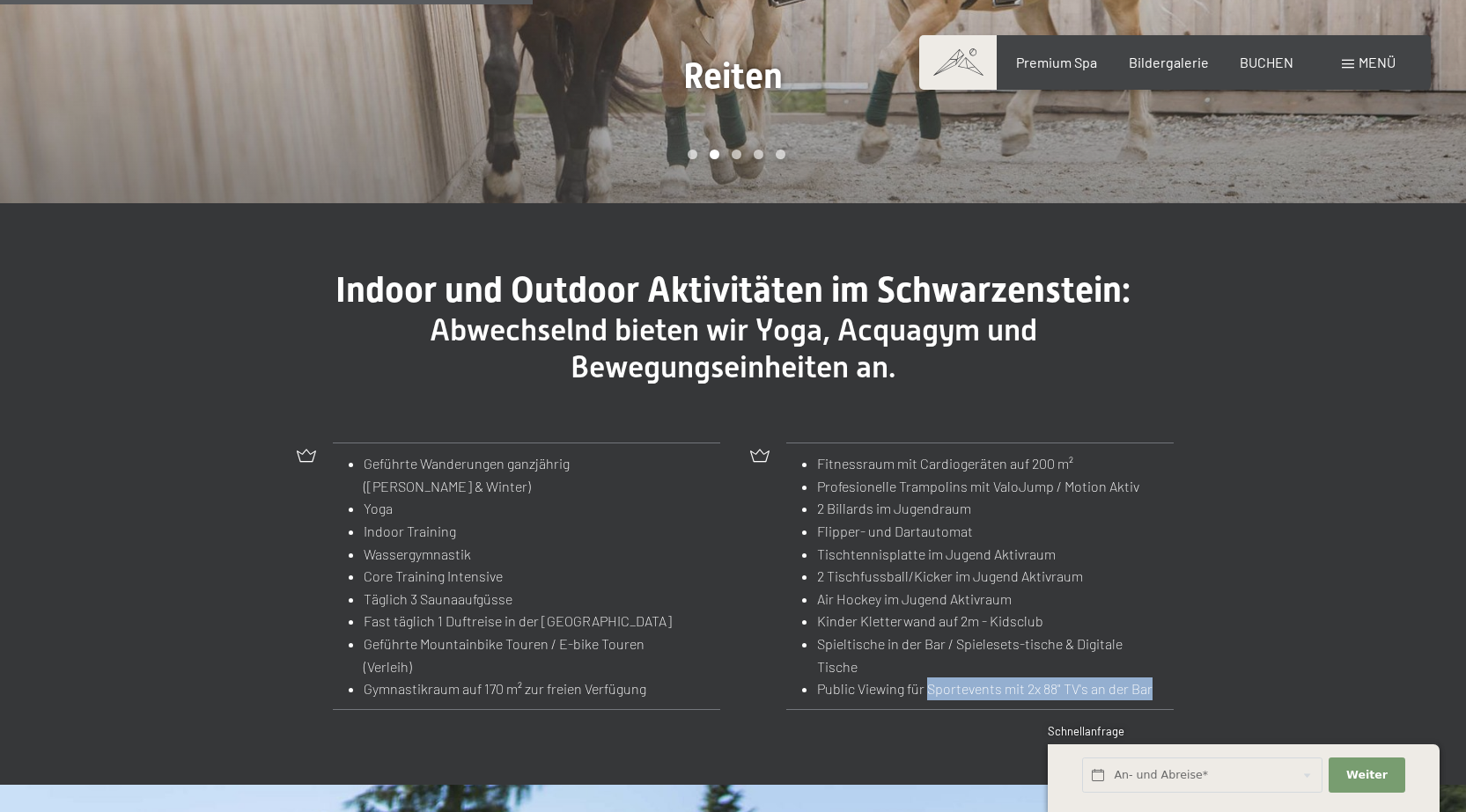
drag, startPoint x: 928, startPoint y: 666, endPoint x: 1165, endPoint y: 663, distance: 237.0
click at [1165, 663] on td "Fitnessraum mit Cardiogeräten auf 200 m² Profesionelle Trampolins mit ValoJump …" at bounding box center [979, 577] width 387 height 266
drag, startPoint x: 1054, startPoint y: 662, endPoint x: 1038, endPoint y: 660, distance: 16.1
click at [1053, 677] on li "Public Viewing für Sportevents mit 2x 88" TV's an der Bar" at bounding box center [988, 688] width 343 height 22
click at [847, 677] on li "Public Viewing für Sportevents mit 2x 88" TV's an der Bar" at bounding box center [988, 688] width 343 height 22
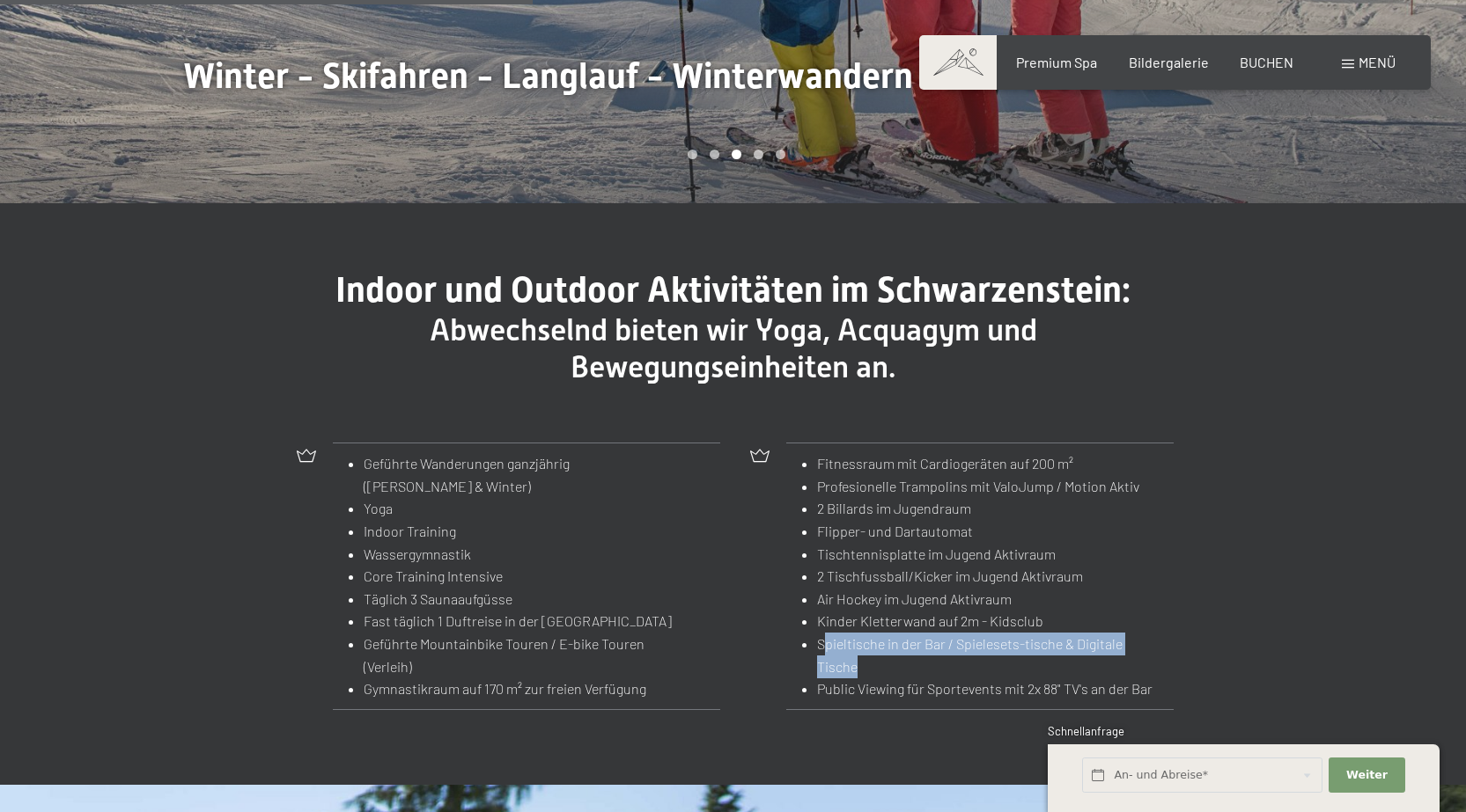
drag, startPoint x: 828, startPoint y: 623, endPoint x: 1122, endPoint y: 636, distance: 294.3
click at [1122, 636] on li "Spieltische in der Bar / Spielesets-tische & Digitale Tische" at bounding box center [988, 655] width 343 height 45
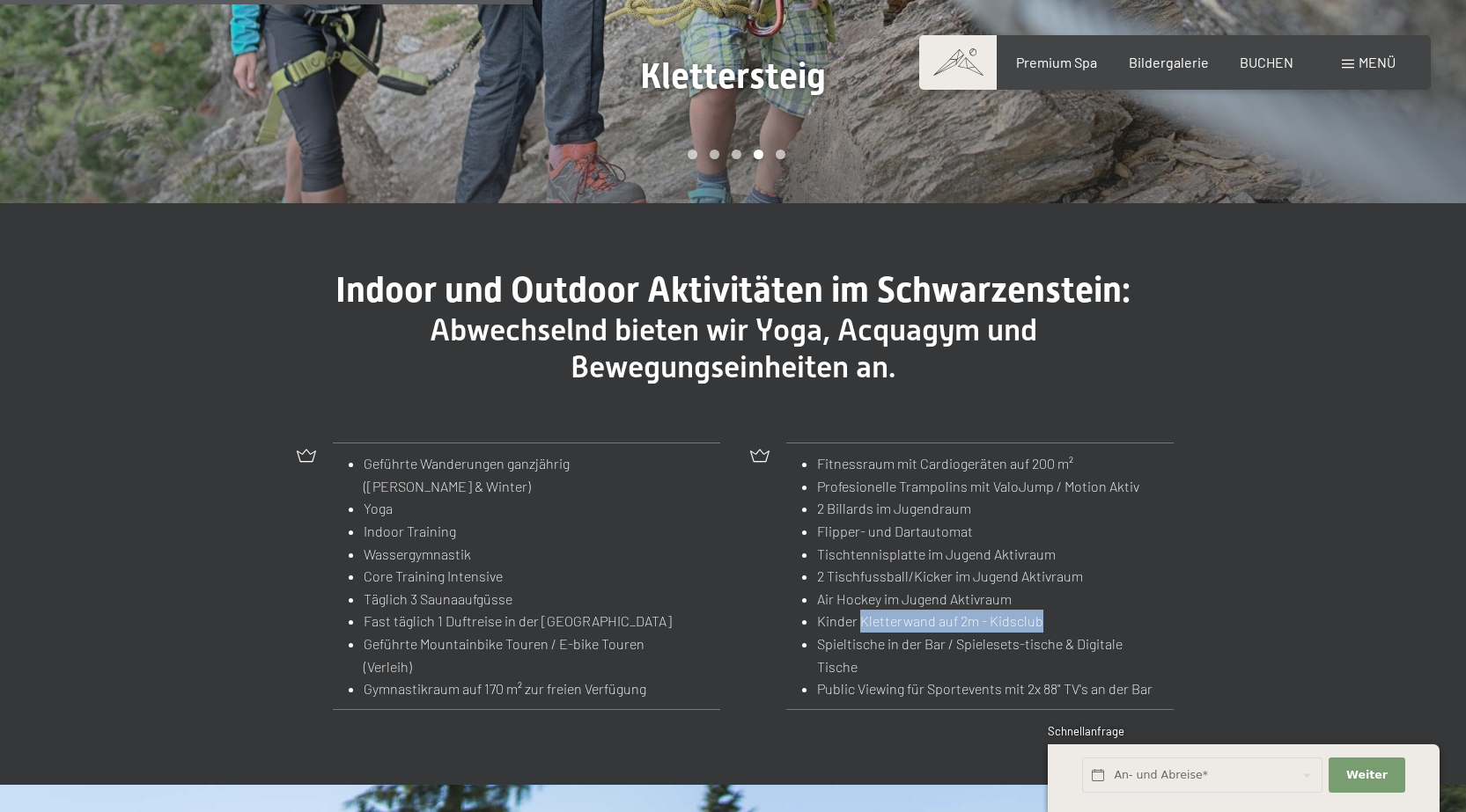
drag, startPoint x: 860, startPoint y: 592, endPoint x: 1048, endPoint y: 592, distance: 188.0
click at [1048, 610] on li "Kinder Kletterwand auf 2m - Kidsclub" at bounding box center [988, 621] width 343 height 22
drag, startPoint x: 866, startPoint y: 576, endPoint x: 886, endPoint y: 567, distance: 21.9
click at [1000, 588] on li "Air Hockey im Jugend Aktivraum" at bounding box center [988, 598] width 343 height 22
drag, startPoint x: 875, startPoint y: 557, endPoint x: 989, endPoint y: 556, distance: 114.0
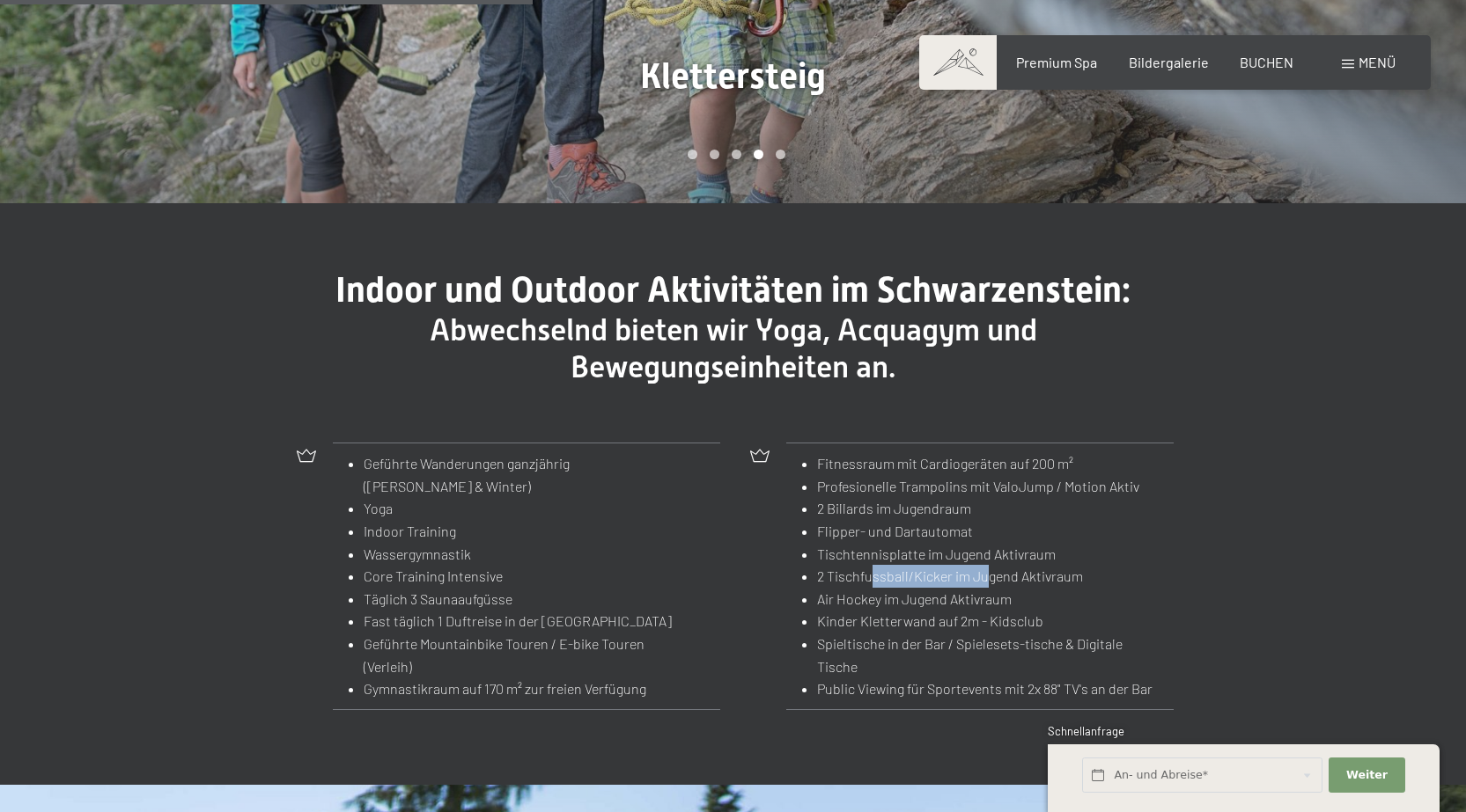
click at [989, 565] on li "2 Tischfussball/Kicker im Jugend Aktivraum" at bounding box center [988, 576] width 343 height 22
drag, startPoint x: 893, startPoint y: 527, endPoint x: 995, endPoint y: 527, distance: 102.0
click at [995, 543] on li "Tischtennisplatte im Jugend Aktivraum" at bounding box center [988, 553] width 343 height 22
drag, startPoint x: 857, startPoint y: 508, endPoint x: 946, endPoint y: 508, distance: 89.0
click at [946, 520] on li "Flipper- und Dartautomat" at bounding box center [988, 531] width 343 height 22
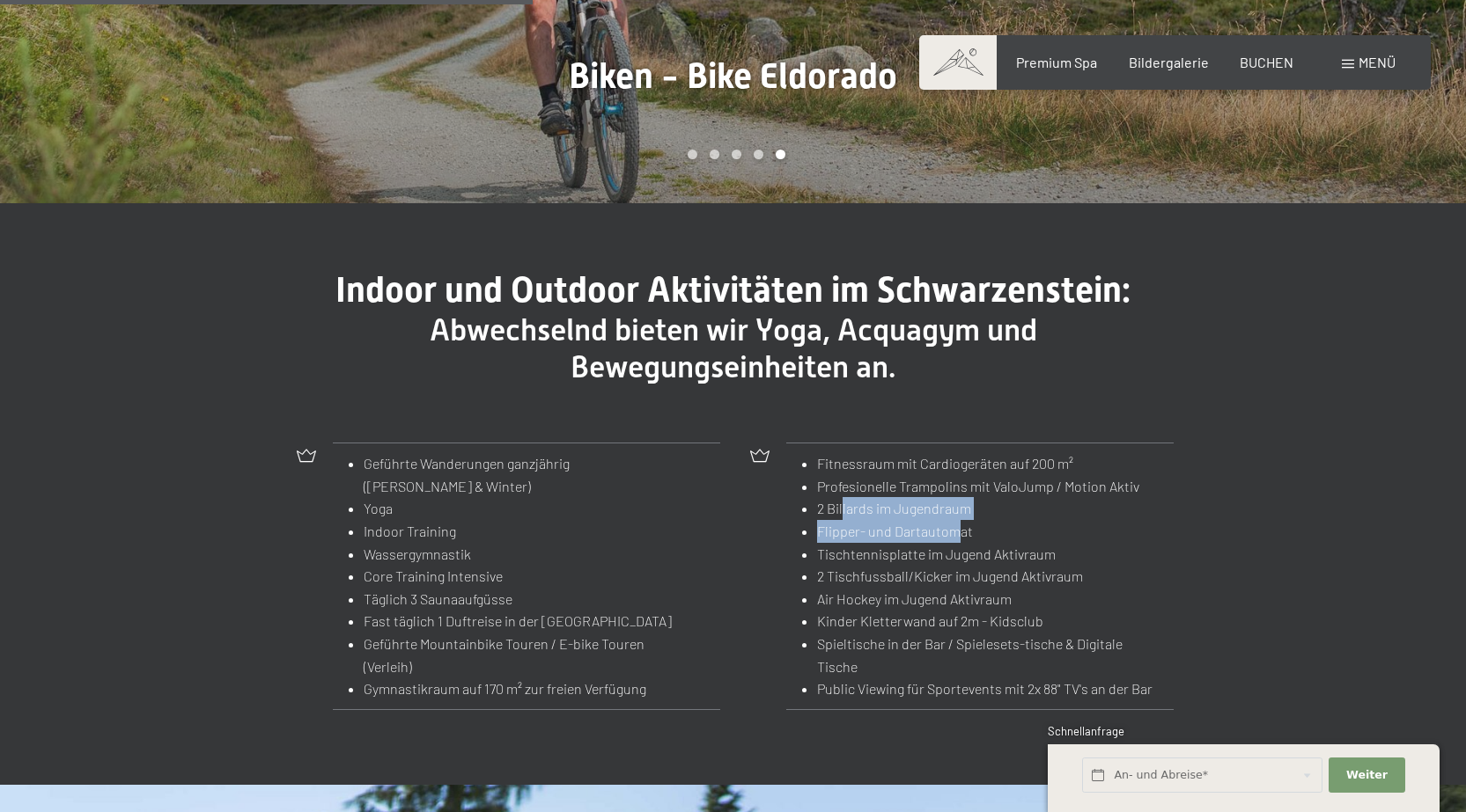
drag, startPoint x: 844, startPoint y: 485, endPoint x: 947, endPoint y: 501, distance: 104.2
click at [957, 499] on ul "Fitnessraum mit Cardiogeräten auf 200 m² Profesionelle Trampolins mit ValoJump …" at bounding box center [980, 577] width 361 height 248
drag, startPoint x: 855, startPoint y: 467, endPoint x: 1015, endPoint y: 471, distance: 160.0
click at [1015, 475] on li "Profesionelle Trampolins mit ValoJump / Motion Aktiv" at bounding box center [988, 486] width 343 height 22
drag, startPoint x: 909, startPoint y: 444, endPoint x: 1044, endPoint y: 443, distance: 135.0
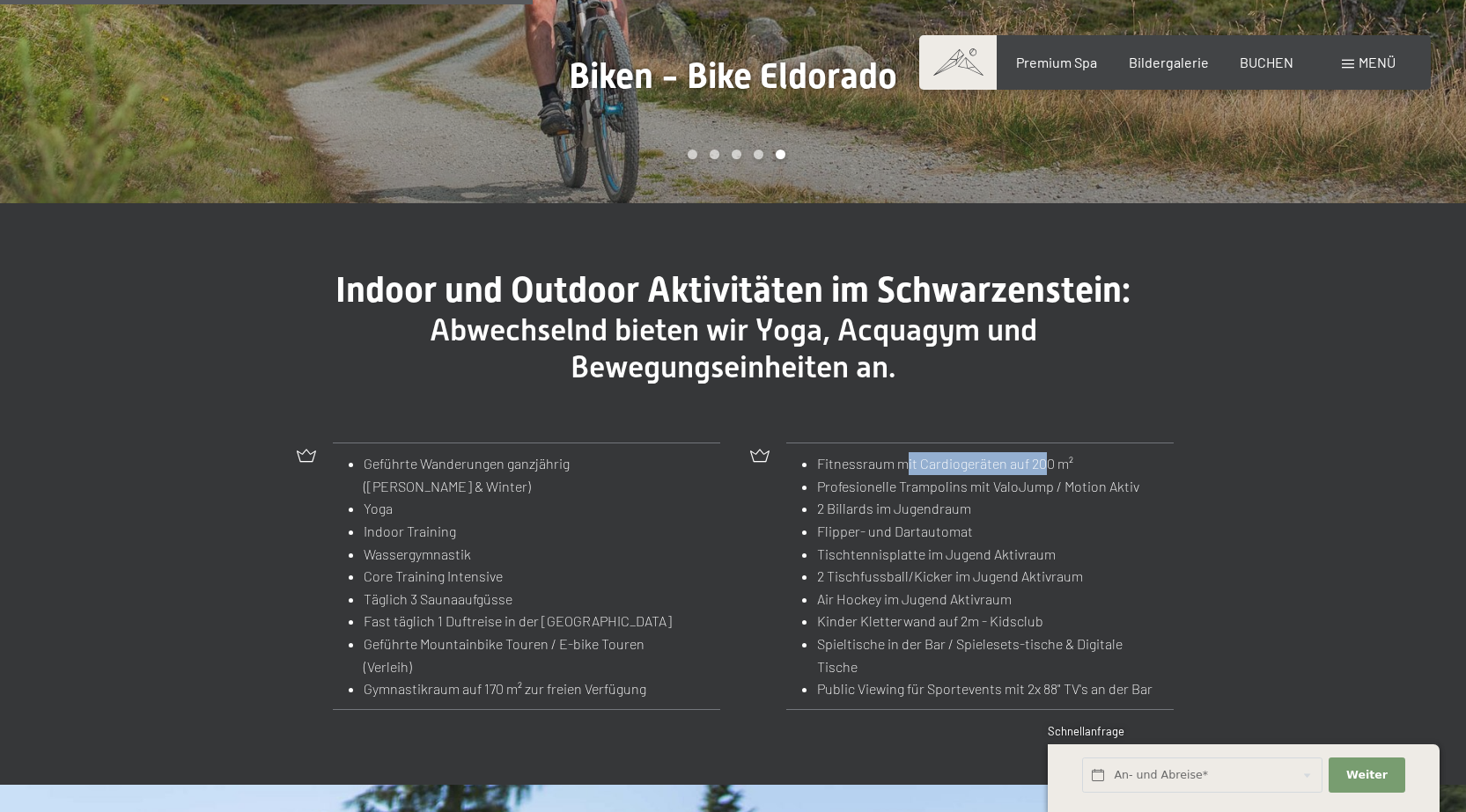
click at [1044, 453] on li "Fitnessraum mit Cardiogeräten auf 200 m²" at bounding box center [988, 464] width 343 height 22
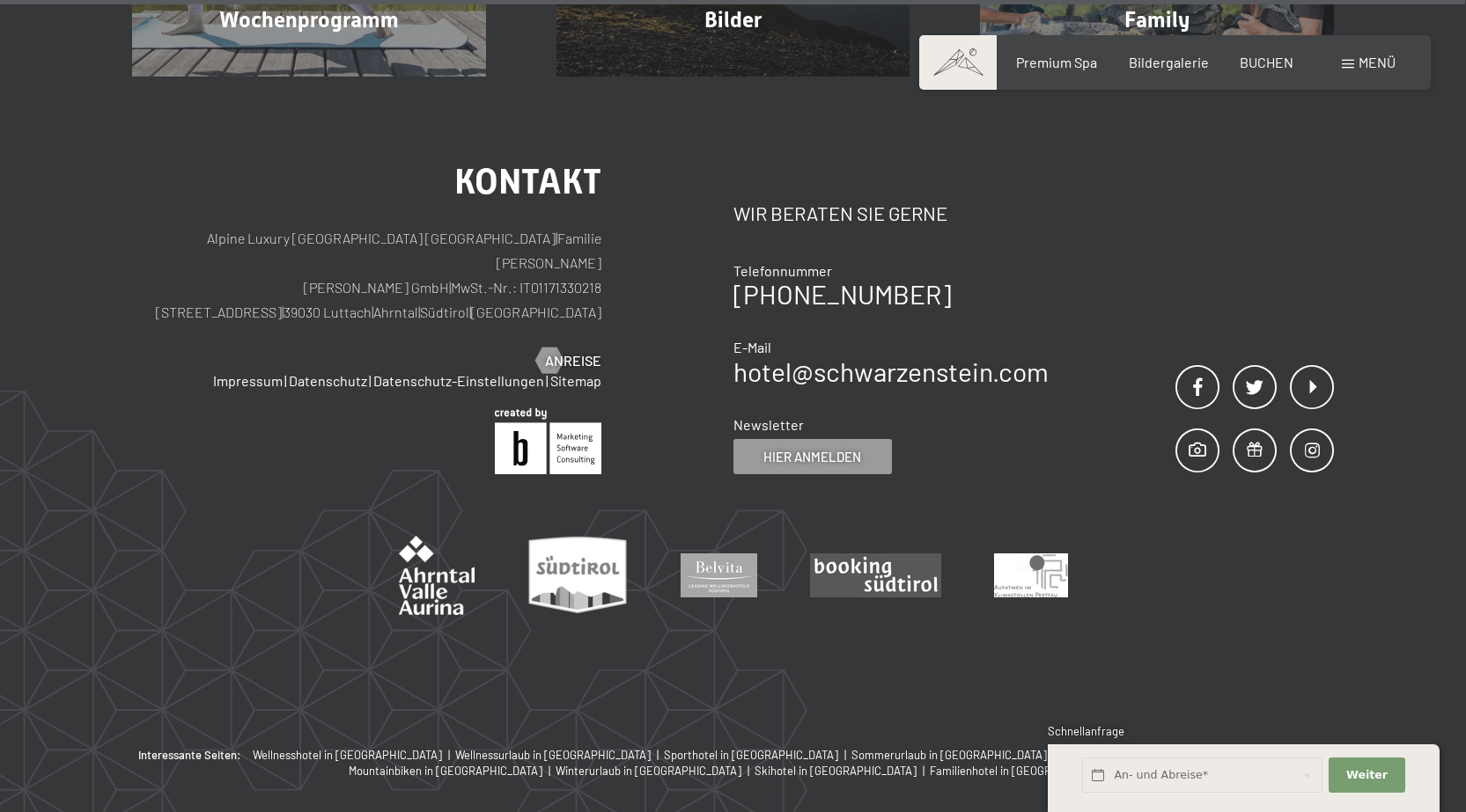
scroll to position [4924, 0]
